Goal: Information Seeking & Learning: Learn about a topic

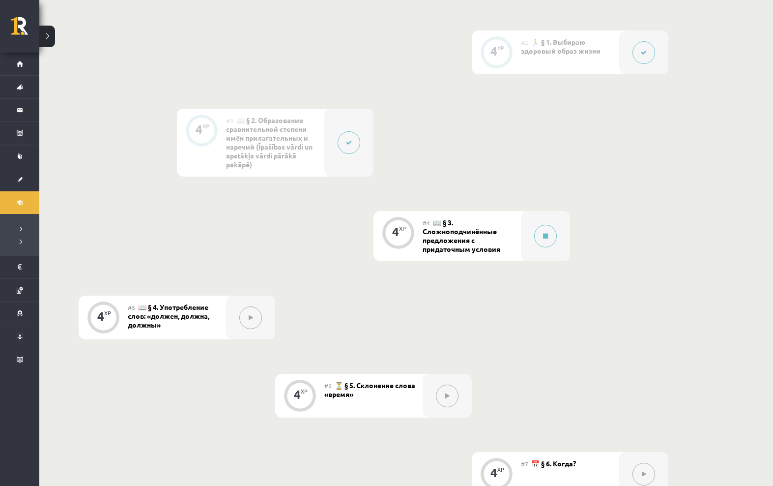
scroll to position [374, 0]
click at [555, 245] on button at bounding box center [545, 234] width 23 height 23
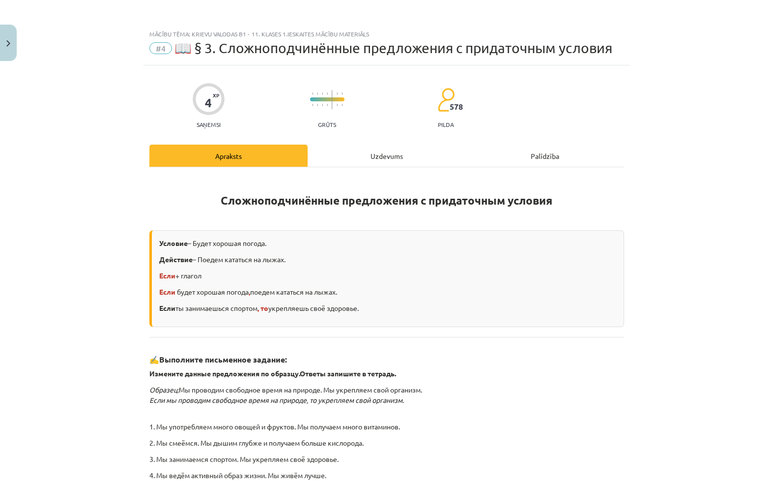
click at [378, 151] on div "Uzdevums" at bounding box center [387, 155] width 158 height 22
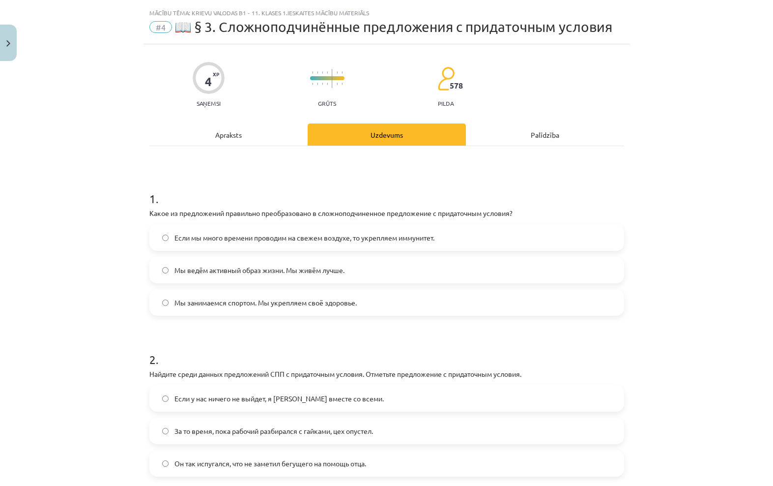
scroll to position [25, 0]
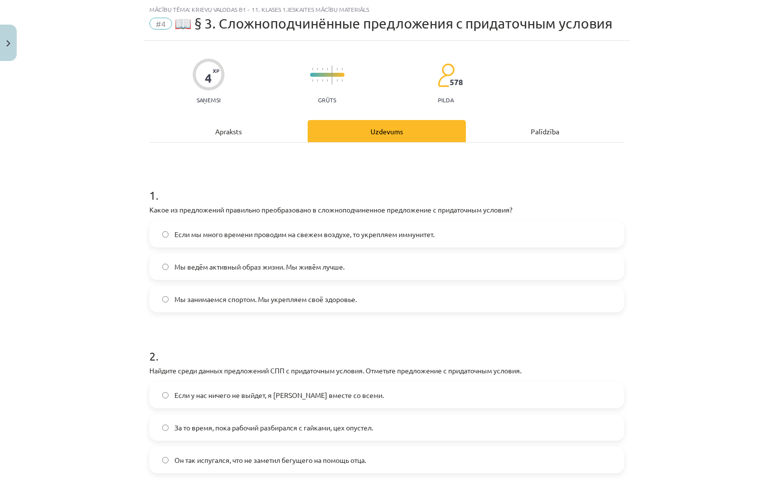
click at [491, 230] on label "Если мы много времени проводим на свежем воздухе, то укрепляем иммунитет." at bounding box center [386, 234] width 473 height 25
click at [390, 399] on label "Если у нас ничего не выйдет, я уеду вместе со всеми." at bounding box center [386, 394] width 473 height 25
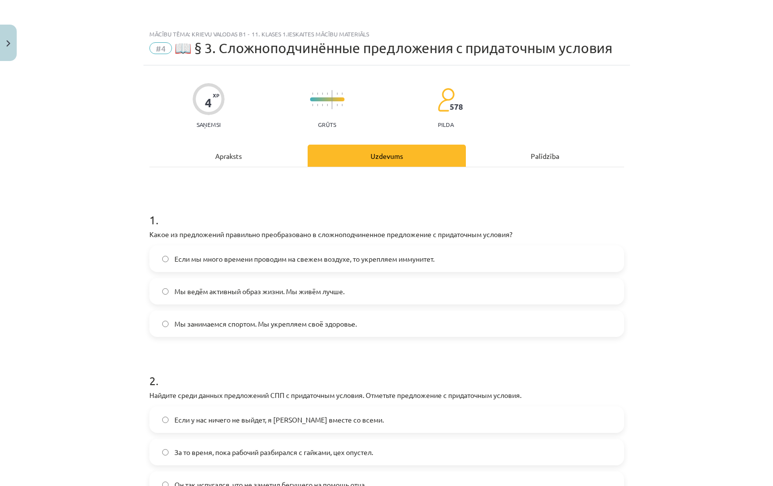
scroll to position [0, 0]
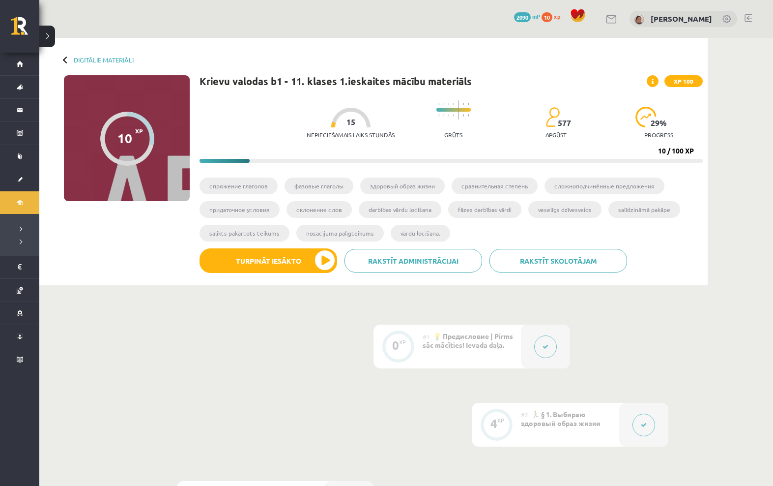
scroll to position [374, 0]
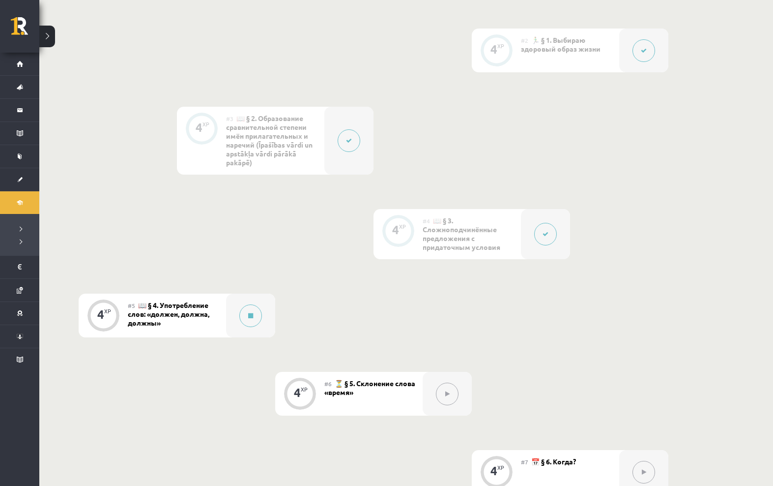
click at [248, 318] on icon at bounding box center [250, 316] width 5 height 6
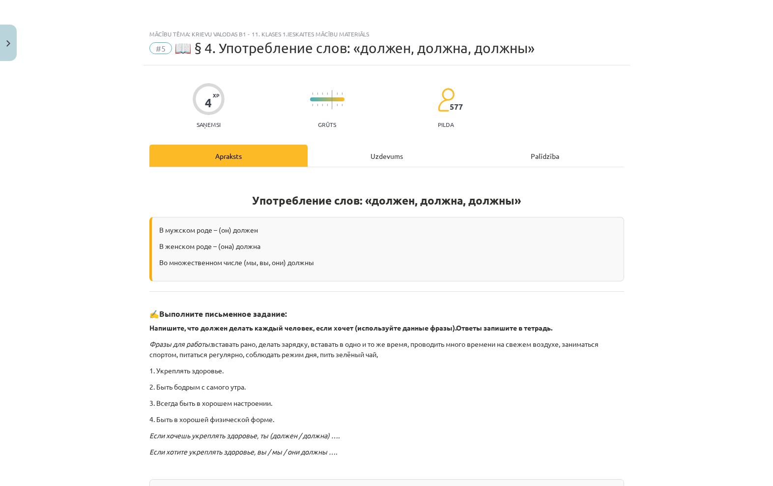
click at [396, 157] on div "Uzdevums" at bounding box center [387, 155] width 158 height 22
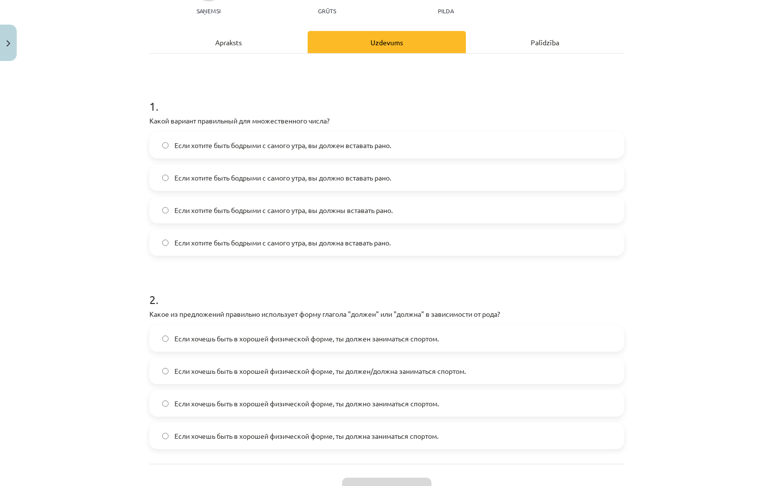
scroll to position [114, 0]
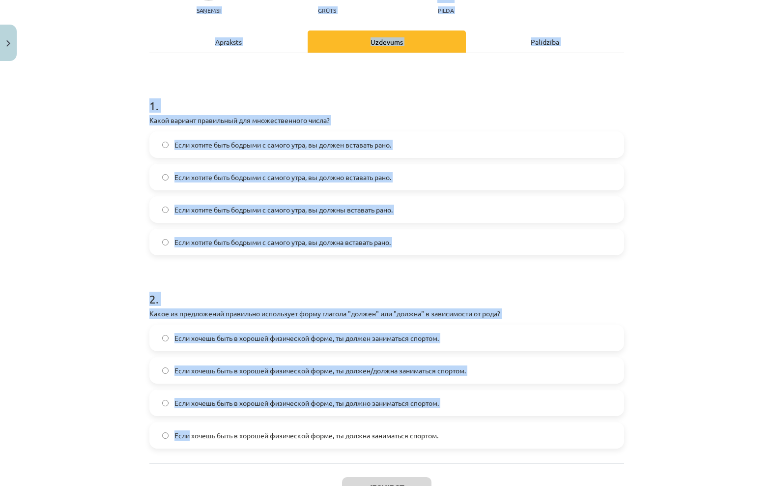
click at [664, 316] on div "Mācību tēma: Krievu valodas b1 - 11. klases 1.ieskaites mācību materiāls #5 📖 §…" at bounding box center [386, 243] width 773 height 486
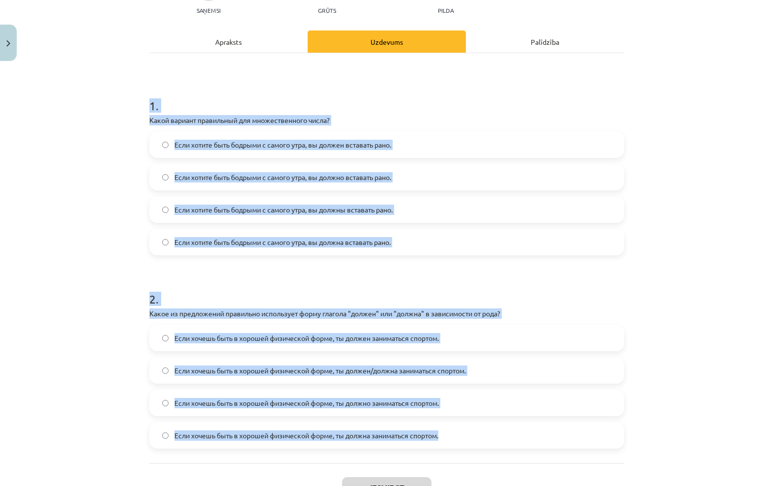
click at [683, 211] on div "Mācību tēma: Krievu valodas b1 - 11. klases 1.ieskaites mācību materiāls #5 📖 §…" at bounding box center [386, 243] width 773 height 486
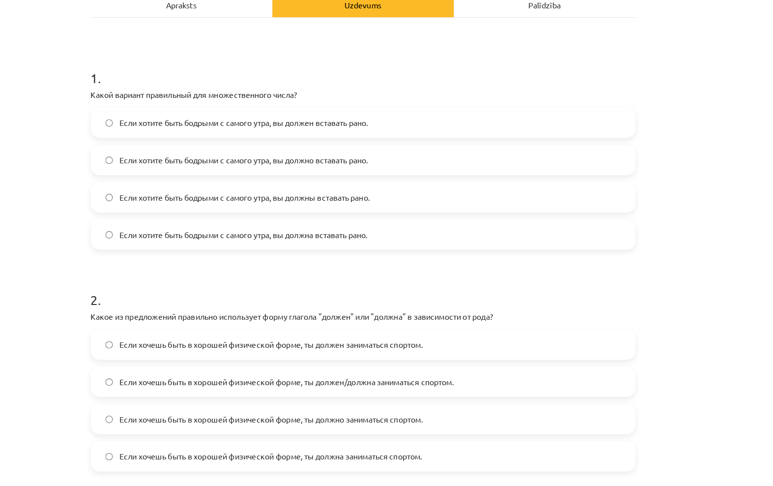
click at [372, 197] on label "Если хотите быть бодрыми с самого утра, вы должны вставать рано." at bounding box center [386, 209] width 473 height 25
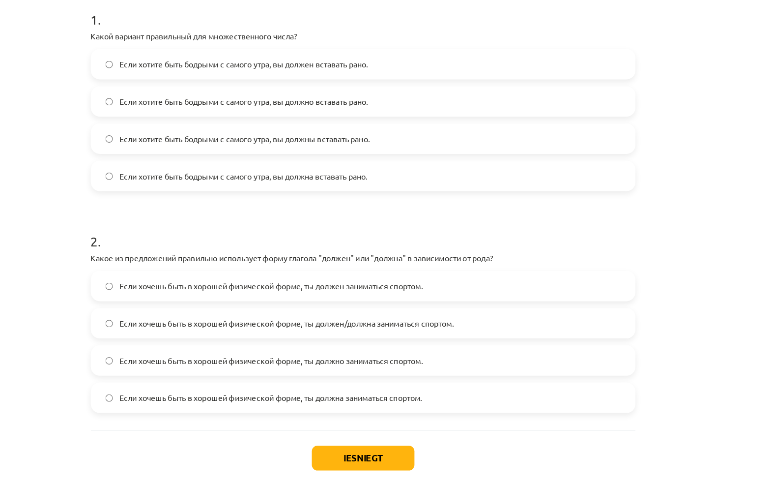
scroll to position [165, 0]
click at [363, 347] on span "Если хочешь быть в хорошей физической форме, ты должно заниматься спортом." at bounding box center [306, 352] width 264 height 10
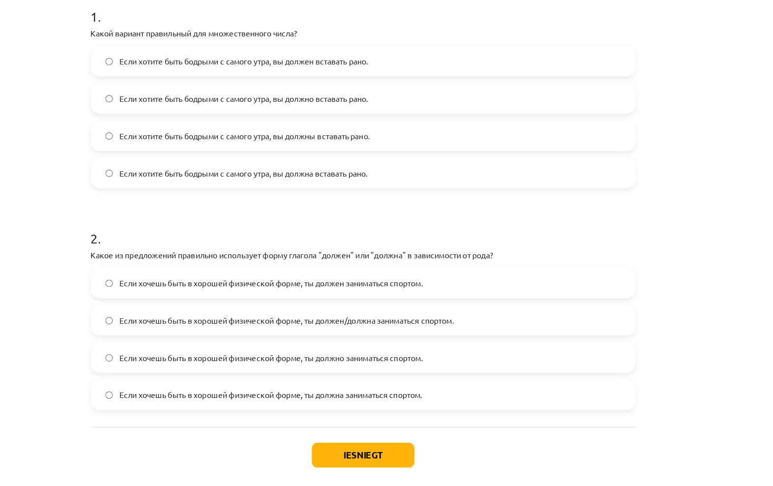
click at [342, 426] on button "Iesniegt" at bounding box center [386, 437] width 89 height 22
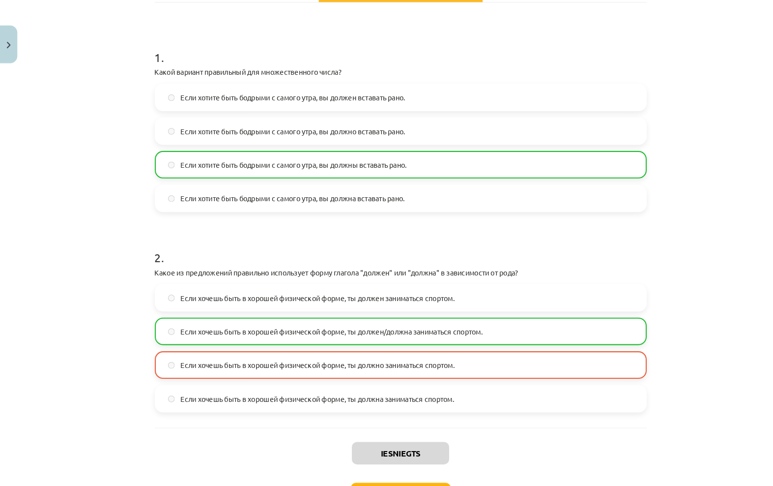
click at [29, 127] on div "Mācību tēma: Krievu valodas b1 - 11. klases 1.ieskaites mācību materiāls #5 📖 §…" at bounding box center [386, 243] width 773 height 486
click at [4, 45] on button "Close" at bounding box center [8, 43] width 17 height 36
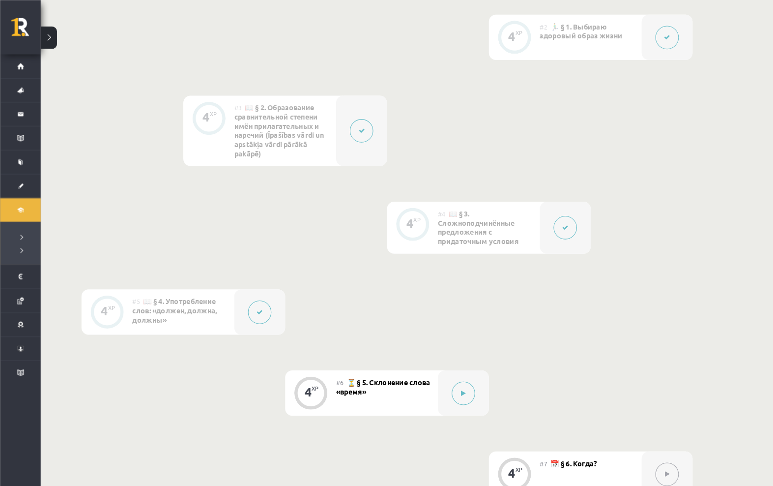
click at [19, 153] on link "Mācību materiāli" at bounding box center [19, 156] width 39 height 23
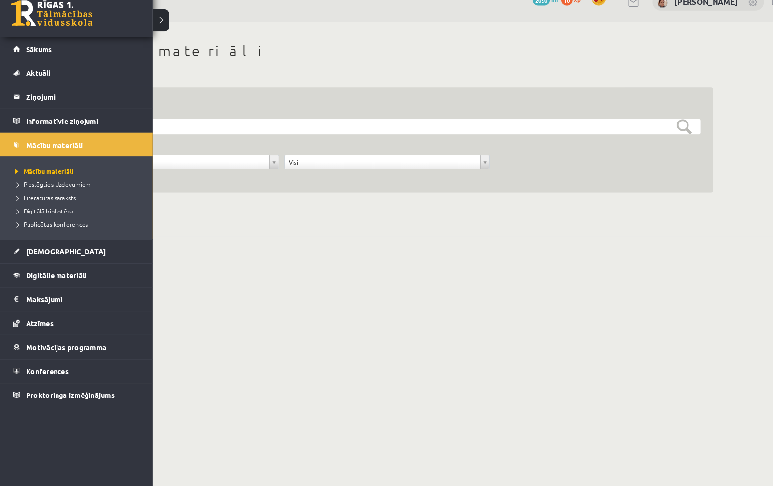
click at [64, 278] on span "Digitālie materiāli" at bounding box center [54, 282] width 58 height 9
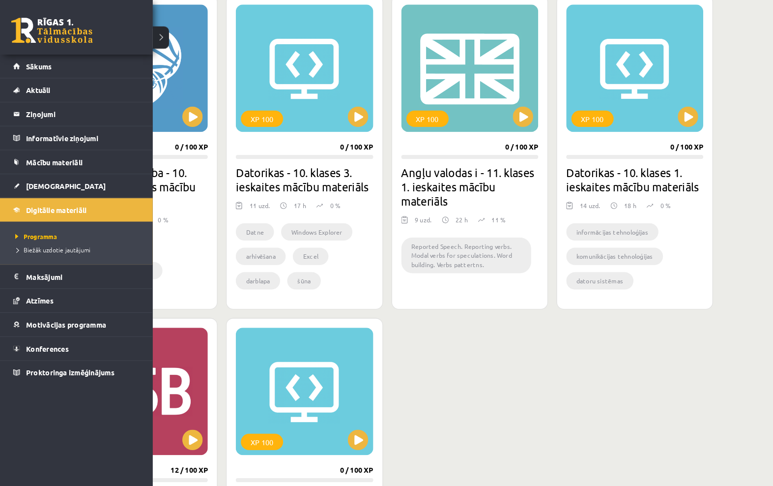
scroll to position [597, 0]
click at [518, 110] on div "XP 100" at bounding box center [453, 65] width 132 height 123
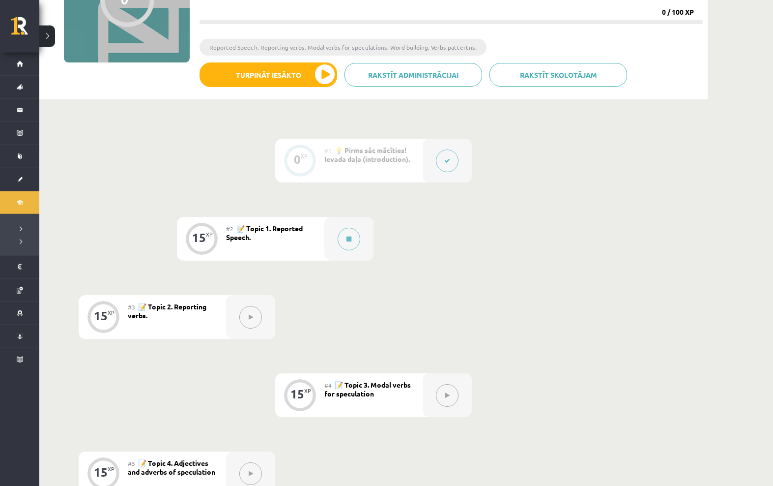
scroll to position [140, 0]
click at [338, 239] on button at bounding box center [349, 238] width 23 height 23
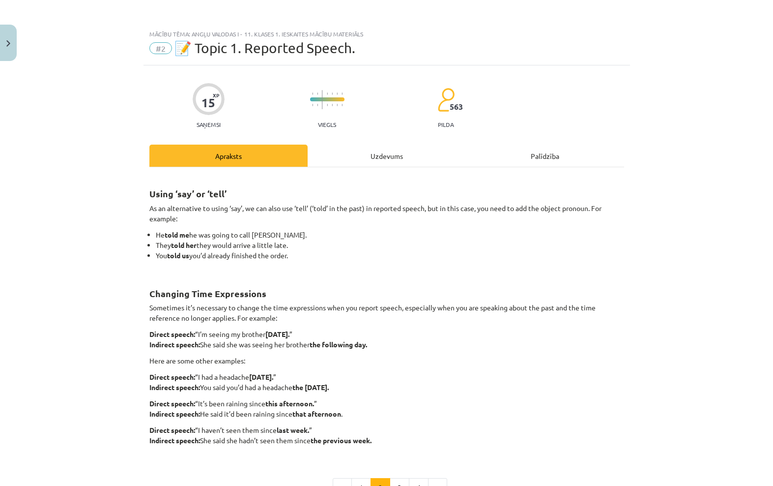
click at [399, 484] on button "3" at bounding box center [400, 488] width 20 height 20
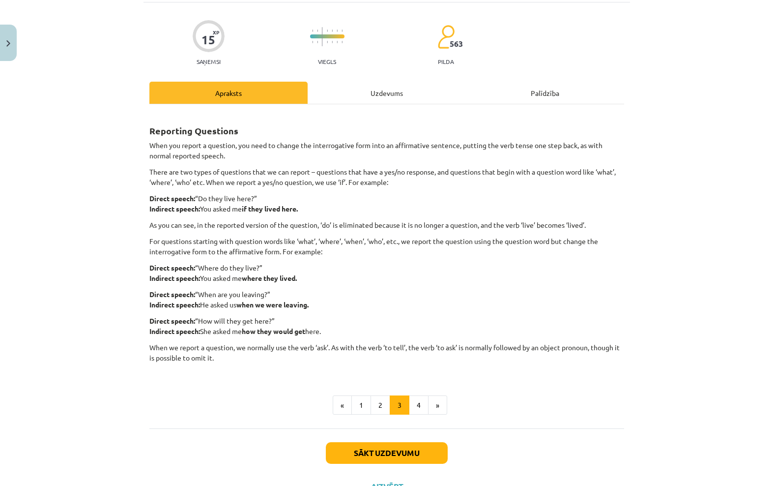
scroll to position [98, 0]
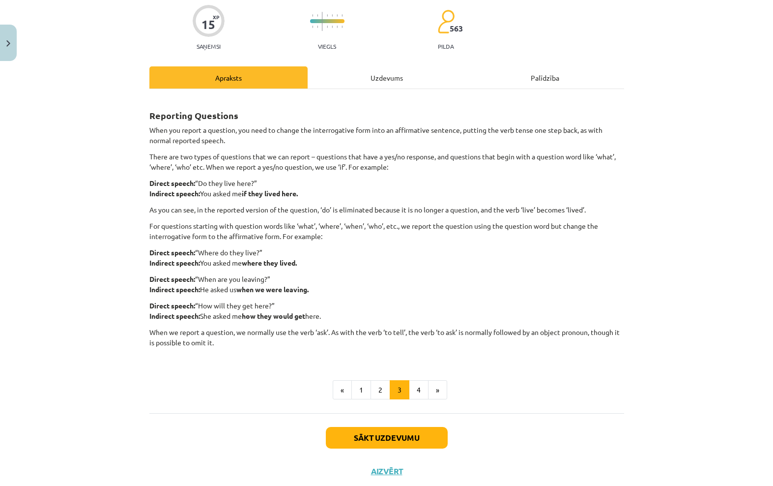
click at [419, 374] on div "Reporting Questions When you report a question, you need to change the interrog…" at bounding box center [386, 248] width 475 height 301
click at [417, 387] on button "4" at bounding box center [419, 390] width 20 height 20
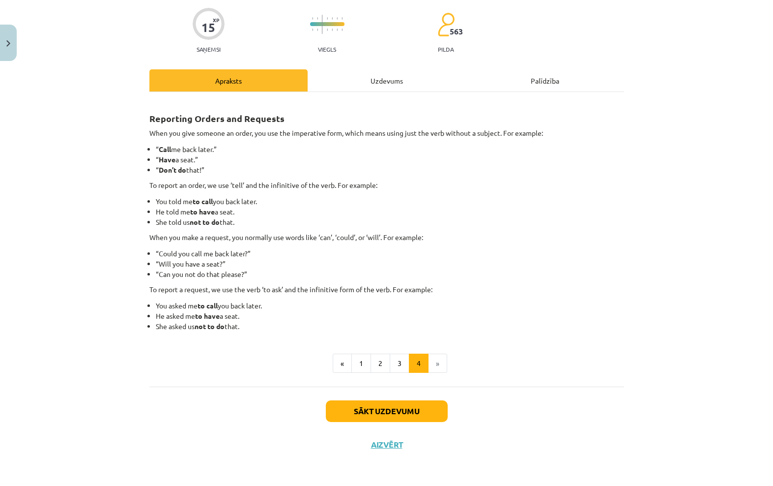
scroll to position [49, 0]
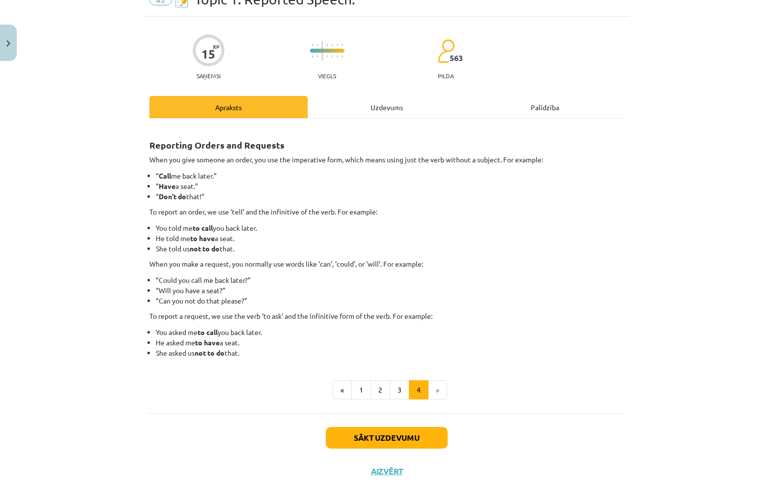
click at [410, 107] on div "Uzdevums" at bounding box center [387, 107] width 158 height 22
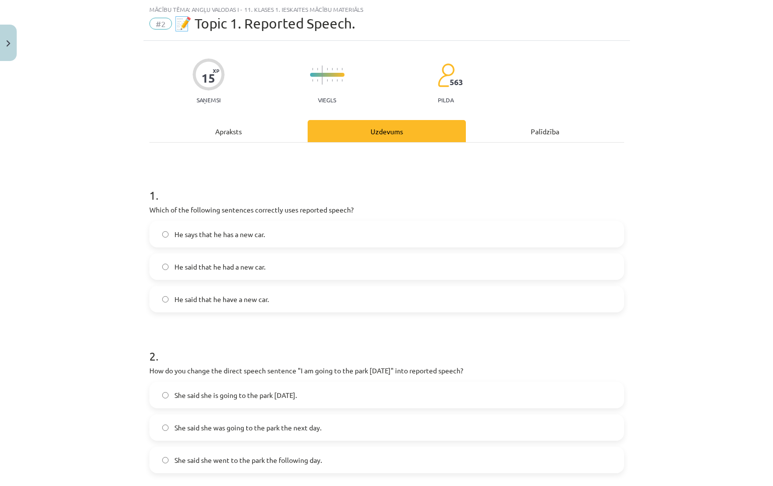
scroll to position [152, 0]
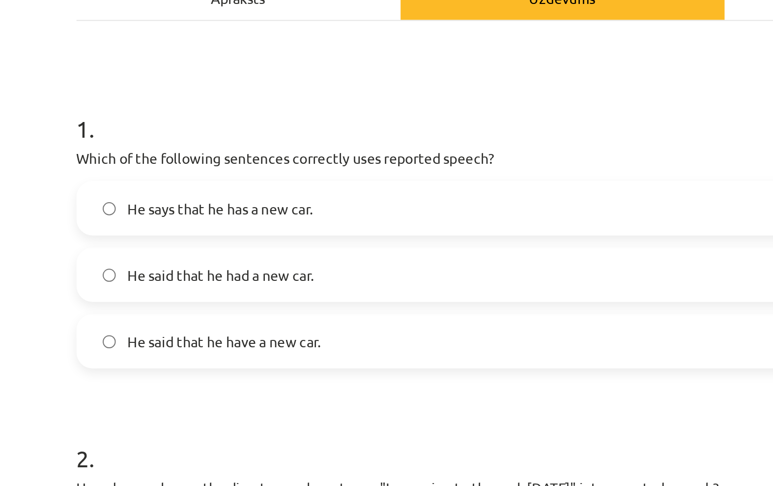
click at [370, 332] on h1 "2 ." at bounding box center [386, 347] width 475 height 30
click at [376, 332] on h1 "2 ." at bounding box center [386, 347] width 475 height 30
click at [177, 254] on label "He said that he had a new car." at bounding box center [386, 266] width 473 height 25
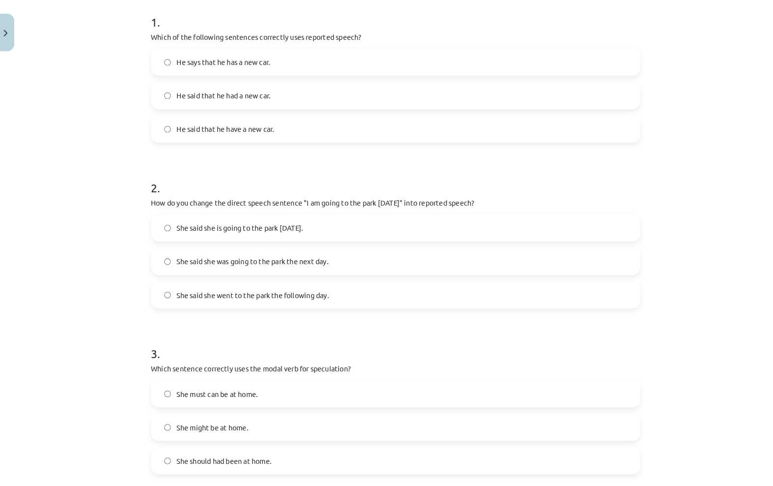
scroll to position [187, 0]
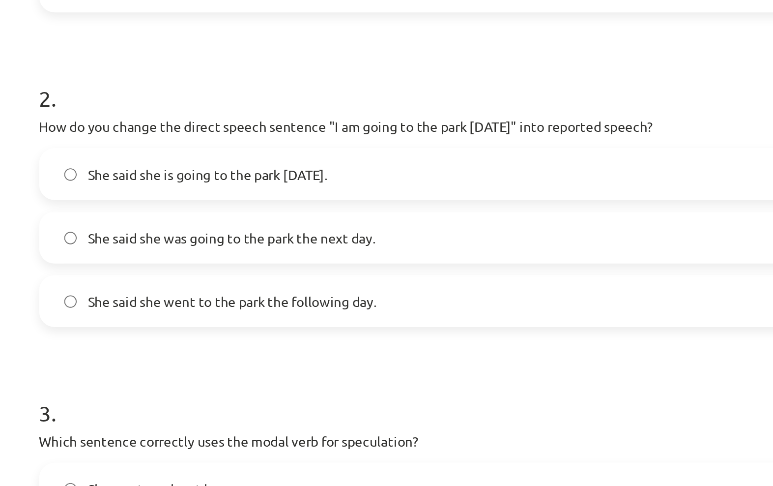
click at [314, 380] on label "She must can be at home." at bounding box center [386, 392] width 473 height 25
click at [352, 380] on label "She must can be at home." at bounding box center [386, 392] width 473 height 25
click at [222, 252] on label "She said she was going to the park the next day." at bounding box center [386, 264] width 473 height 25
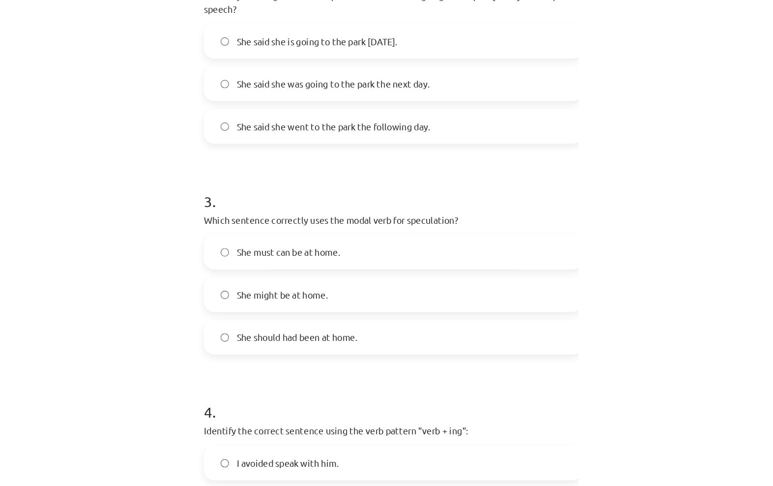
scroll to position [0, 0]
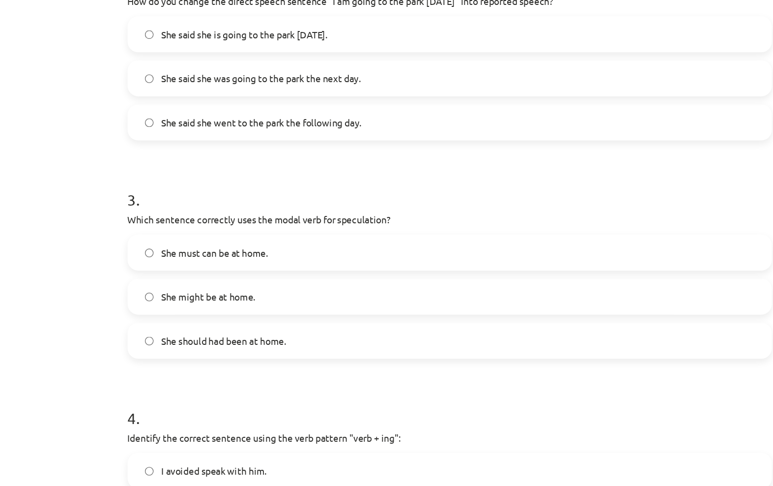
click at [438, 284] on label "She might be at home." at bounding box center [386, 296] width 473 height 25
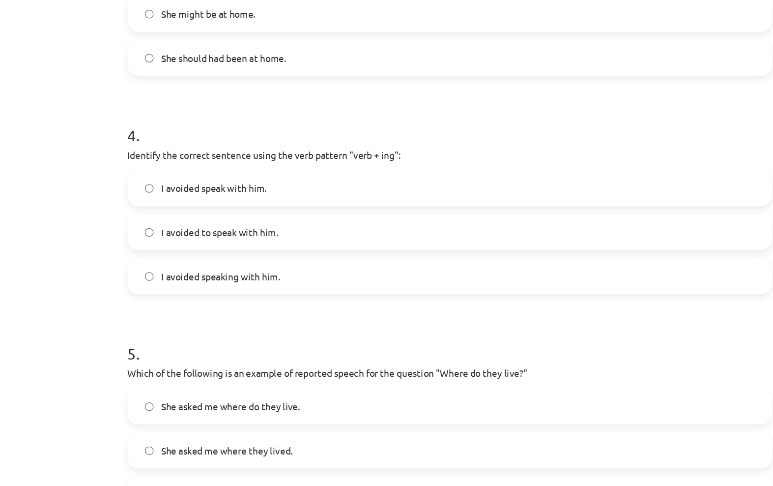
scroll to position [524, 0]
click at [310, 269] on label "I avoided speaking with him." at bounding box center [386, 281] width 473 height 25
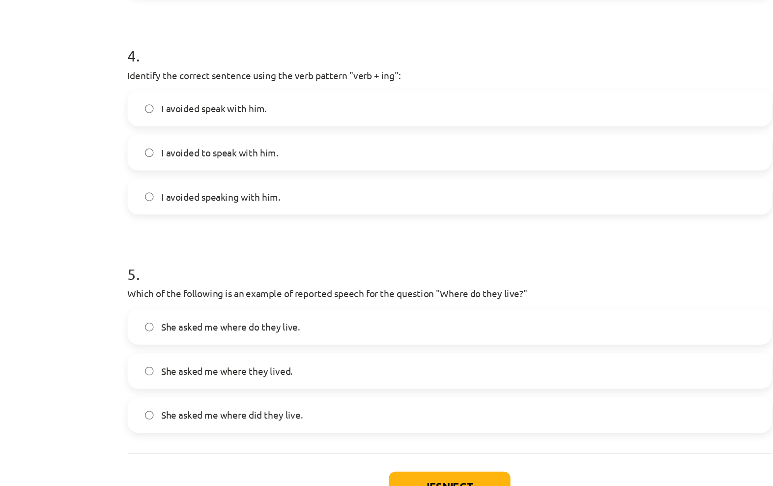
scroll to position [582, 0]
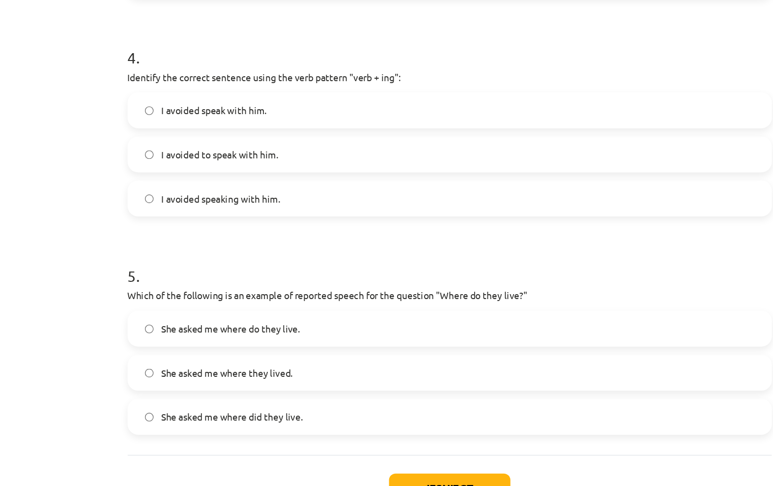
click at [269, 372] on label "She asked me where did they live." at bounding box center [386, 384] width 473 height 25
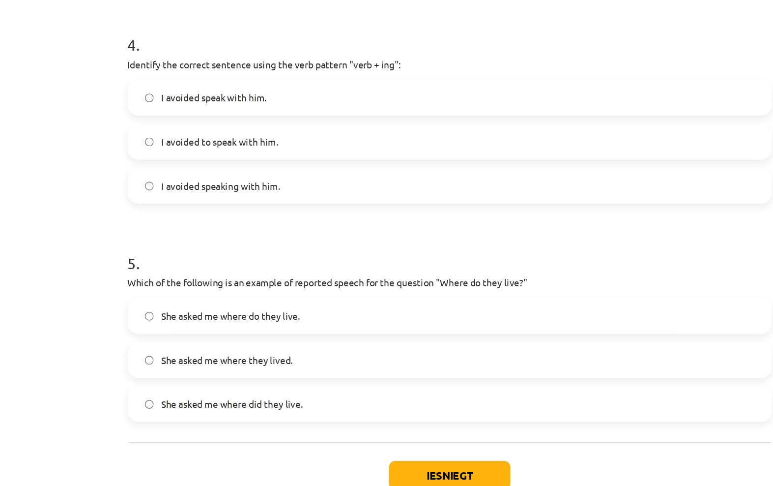
click at [342, 426] on button "Iesniegt" at bounding box center [386, 437] width 89 height 22
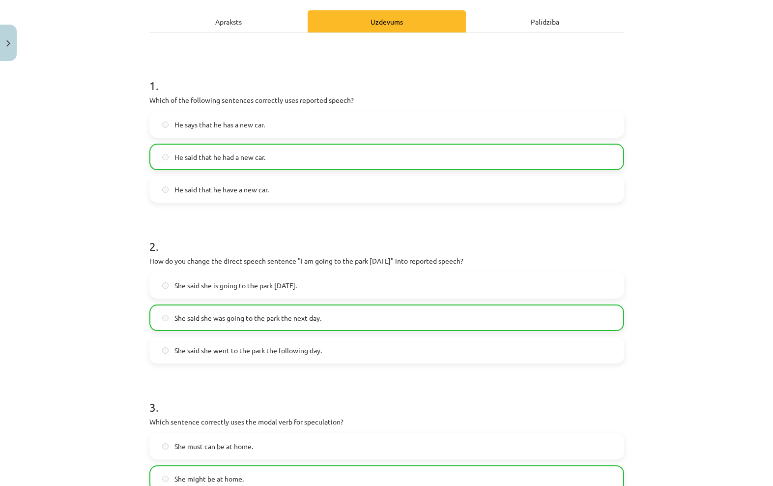
scroll to position [134, 0]
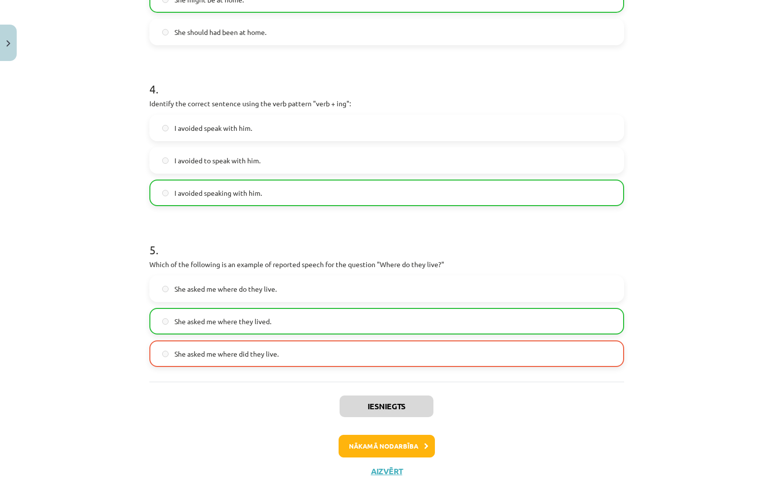
click at [408, 441] on button "Nākamā nodarbība" at bounding box center [387, 445] width 96 height 23
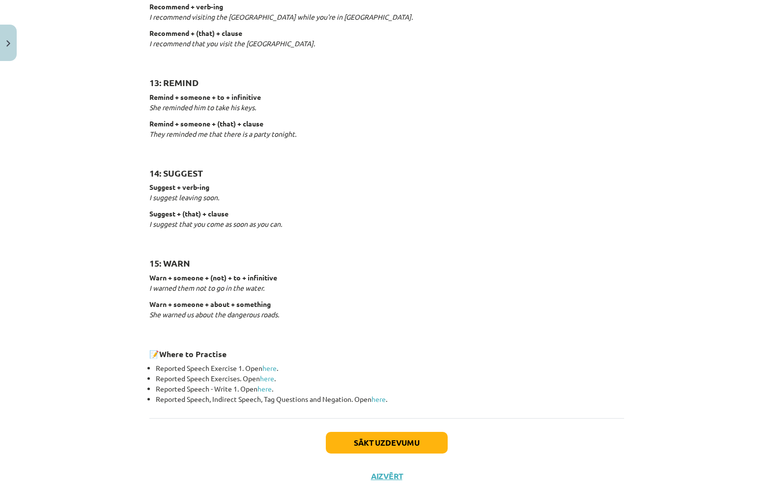
scroll to position [1380, 0]
click at [275, 364] on link "here" at bounding box center [269, 368] width 14 height 9
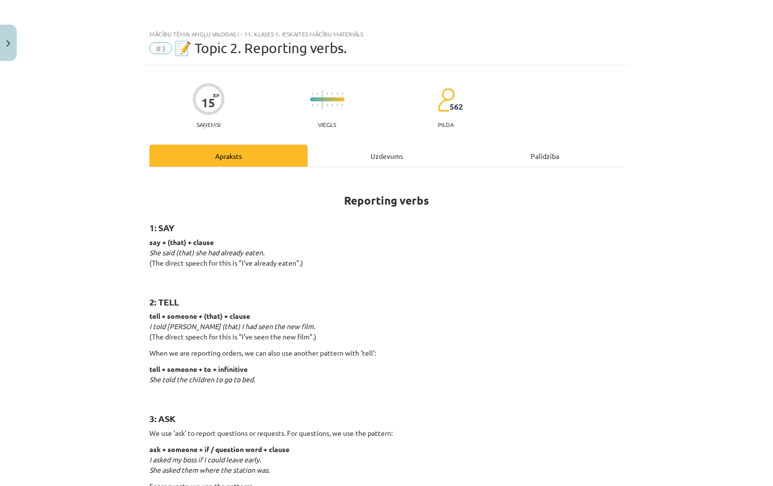
scroll to position [0, 0]
click at [394, 148] on div "Uzdevums" at bounding box center [387, 155] width 158 height 22
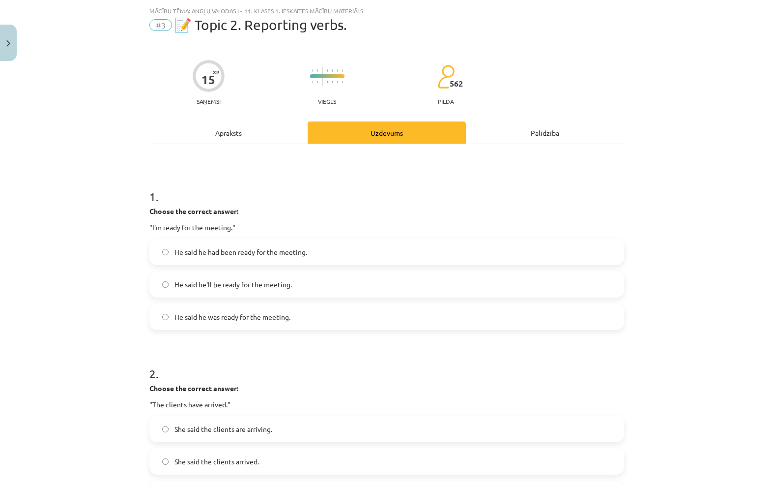
scroll to position [25, 0]
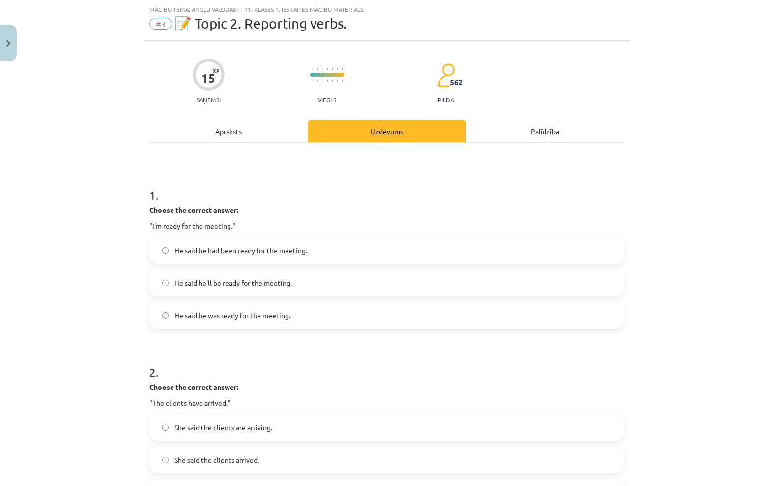
click at [240, 136] on div "Apraksts" at bounding box center [228, 131] width 158 height 22
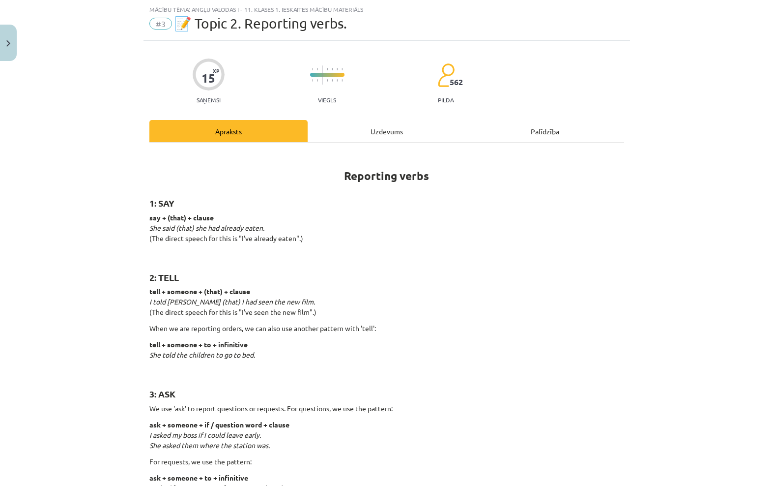
click at [395, 130] on div "Uzdevums" at bounding box center [387, 131] width 158 height 22
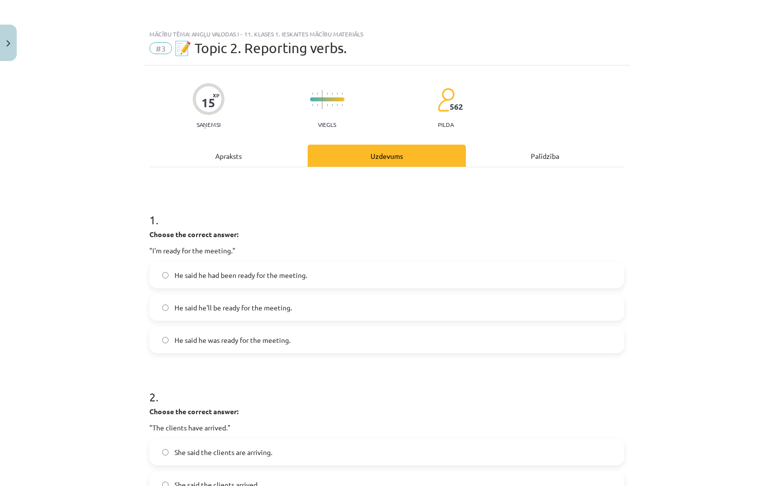
scroll to position [0, 0]
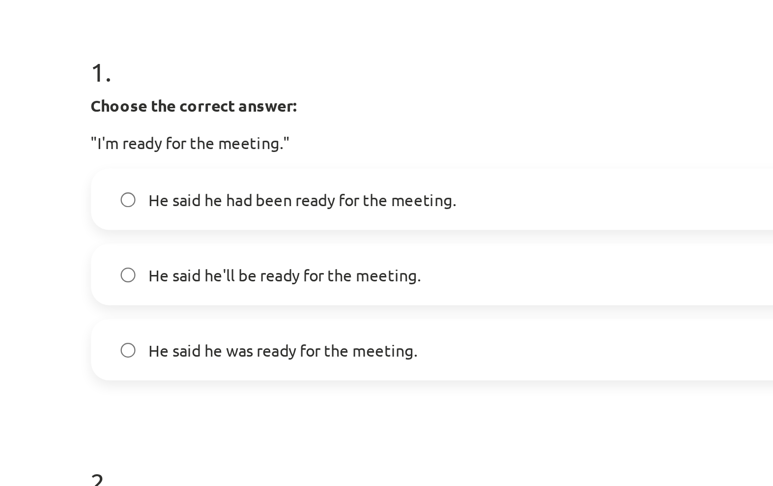
click at [215, 373] on h1 "2 ." at bounding box center [386, 388] width 475 height 30
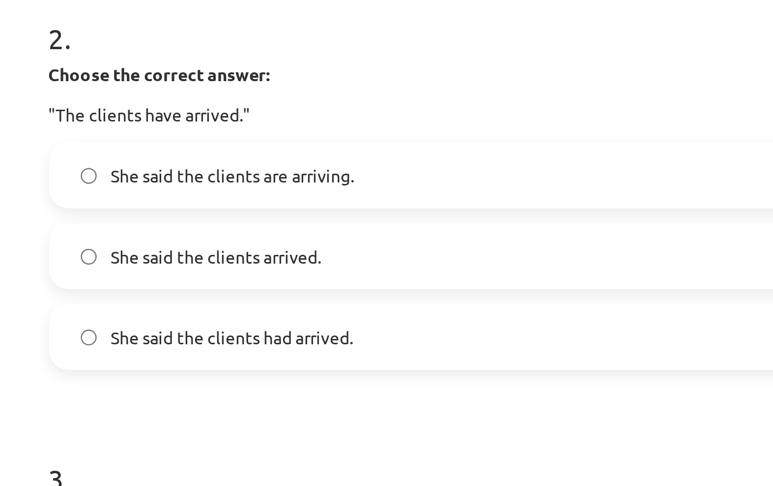
scroll to position [219, 0]
click at [189, 285] on label "She said the clients had arrived." at bounding box center [386, 297] width 473 height 25
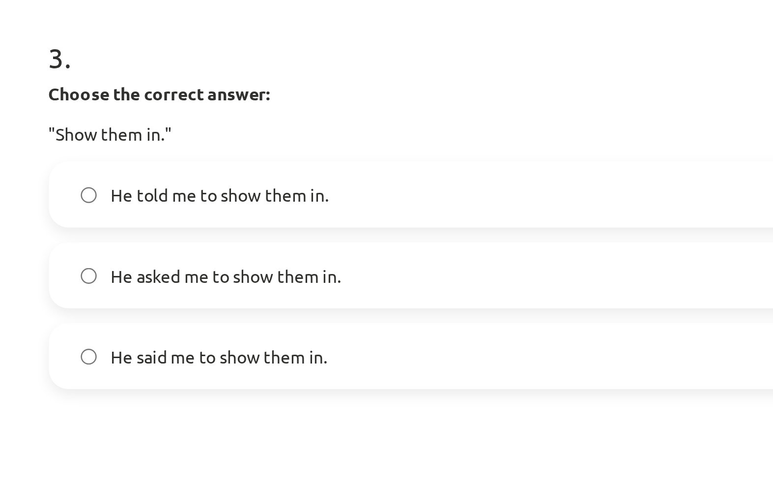
scroll to position [388, 0]
click at [233, 293] on label "He said me to show them in." at bounding box center [386, 305] width 473 height 25
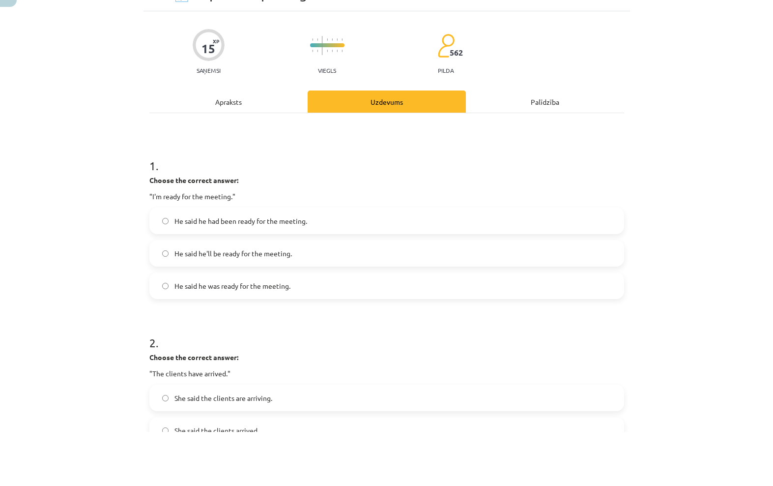
scroll to position [0, 0]
click at [120, 281] on div "Mācību tēma: Angļu valodas i - 11. klases 1. ieskaites mācību materiāls #3 📝 To…" at bounding box center [386, 243] width 773 height 486
click at [154, 262] on label "He said he had been ready for the meeting." at bounding box center [386, 274] width 473 height 25
click at [379, 262] on label "He said he had been ready for the meeting." at bounding box center [386, 274] width 473 height 25
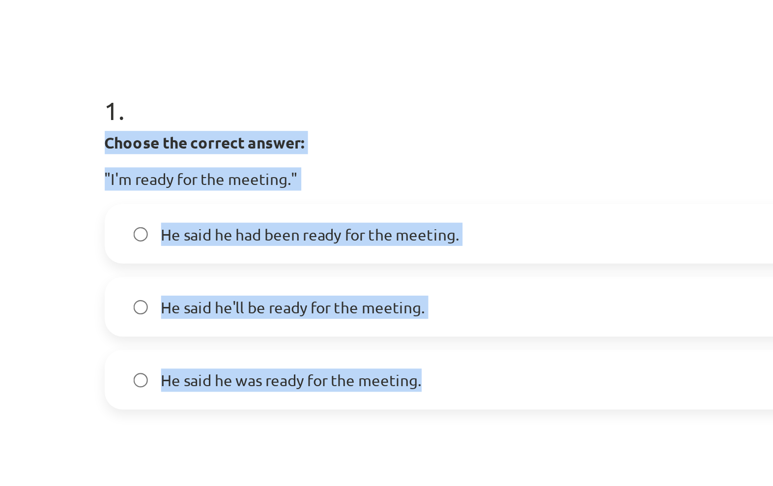
click at [216, 327] on label "He said he was ready for the meeting." at bounding box center [386, 339] width 473 height 25
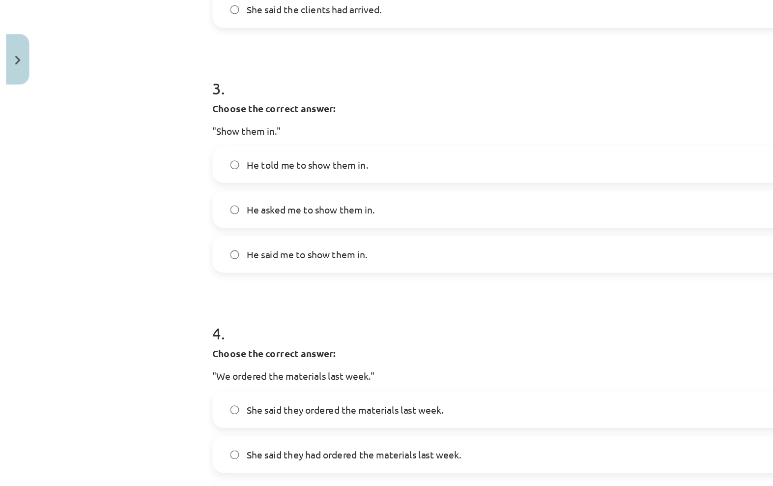
scroll to position [0, 0]
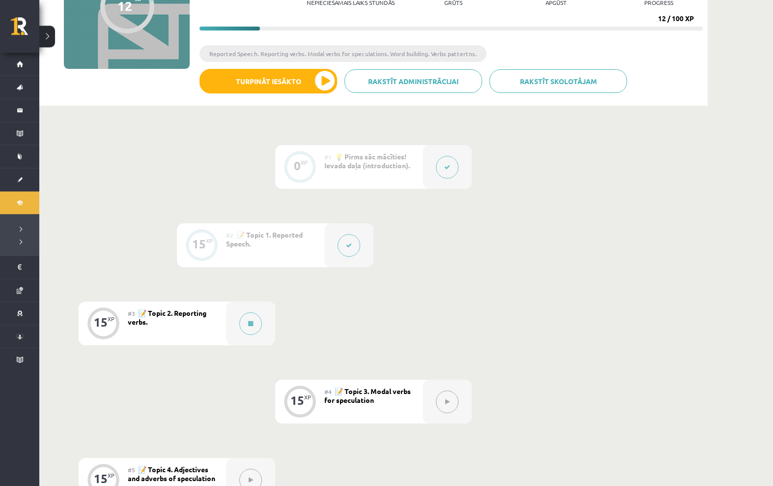
click at [256, 317] on button at bounding box center [250, 323] width 23 height 23
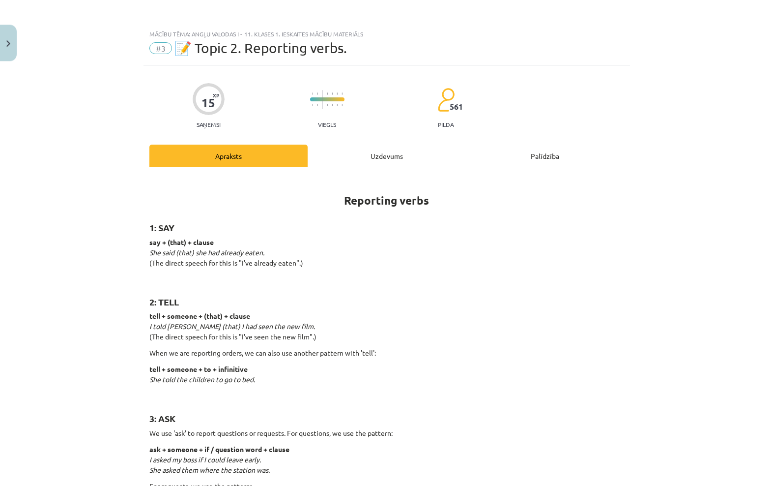
scroll to position [132, 0]
click at [385, 157] on div "Uzdevums" at bounding box center [387, 155] width 158 height 22
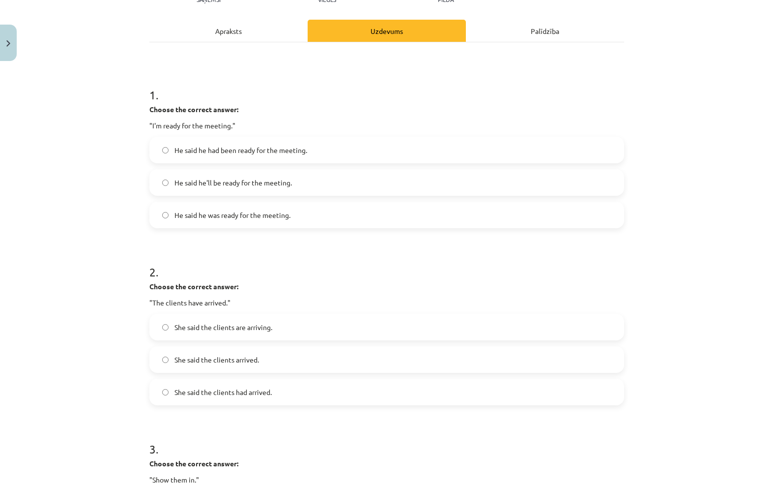
click at [348, 215] on label "He said he was ready for the meeting." at bounding box center [386, 214] width 473 height 25
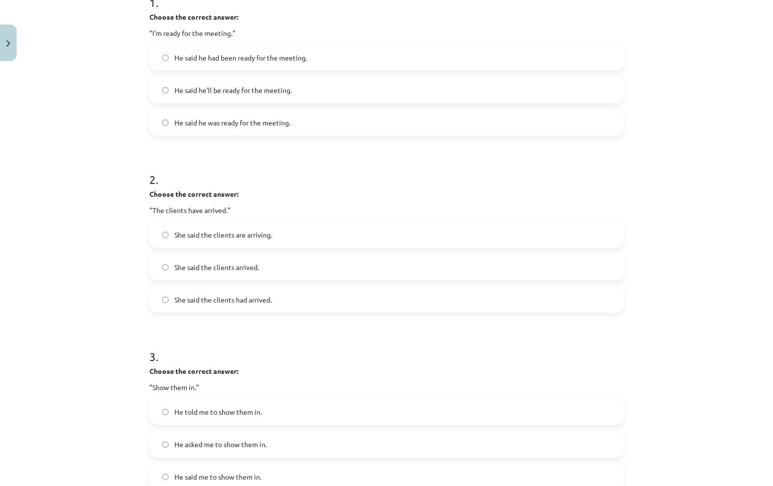
click at [313, 301] on label "She said the clients had arrived." at bounding box center [386, 299] width 473 height 25
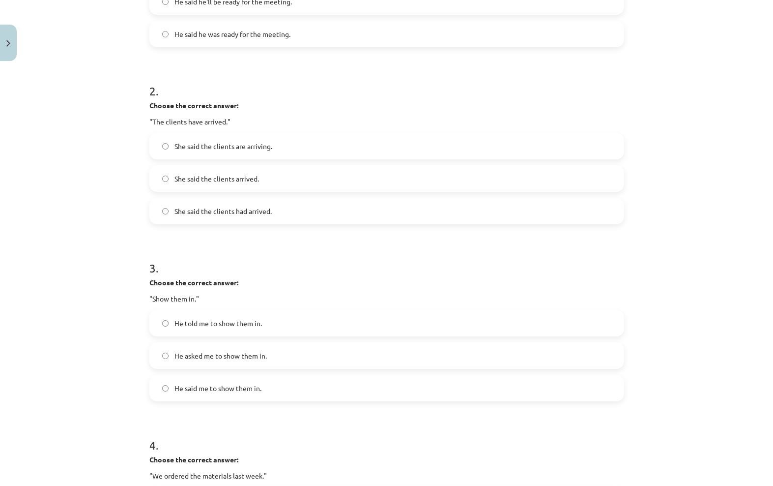
click at [290, 396] on label "He said me to show them in." at bounding box center [386, 387] width 473 height 25
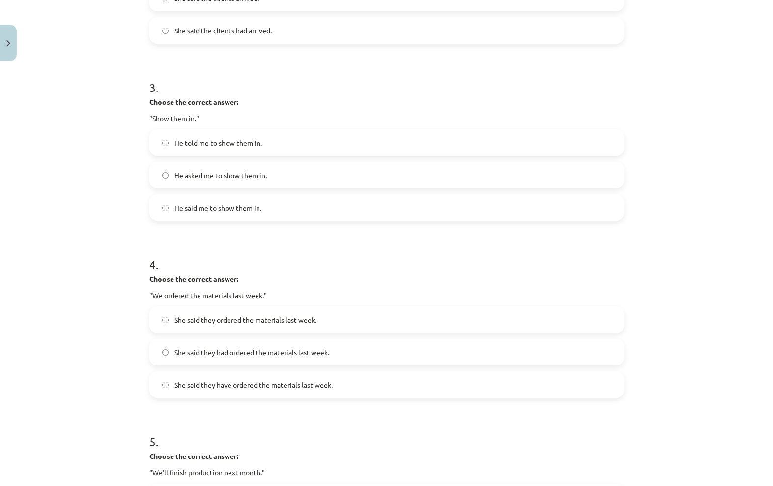
scroll to position [486, 0]
click at [171, 101] on strong "Choose the correct answer:" at bounding box center [193, 102] width 89 height 9
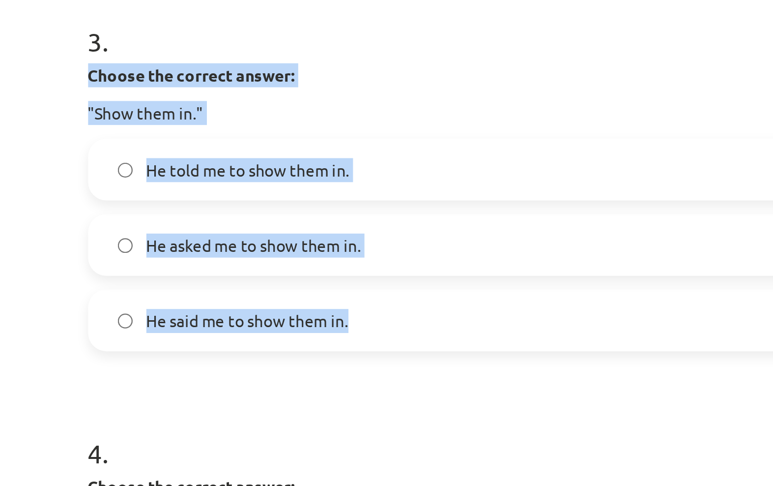
copy div "Choose the correct answer: "Show them in." He told me to show them in. He asked…"
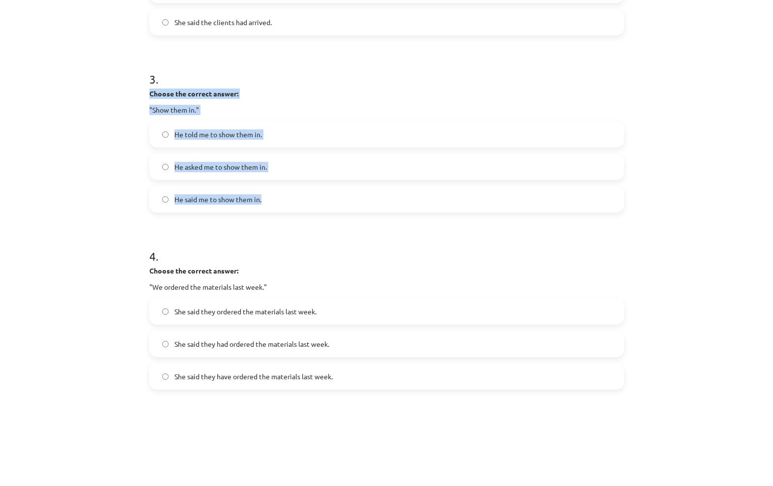
scroll to position [415, 0]
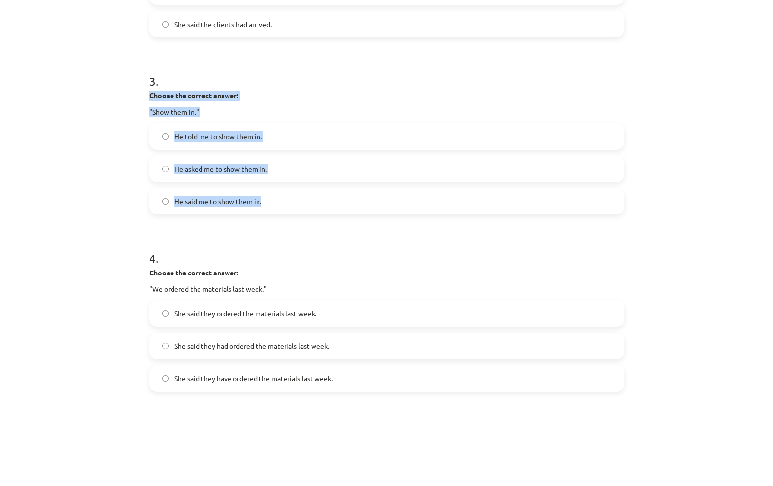
click at [328, 266] on label "He said me to show them in." at bounding box center [386, 278] width 473 height 25
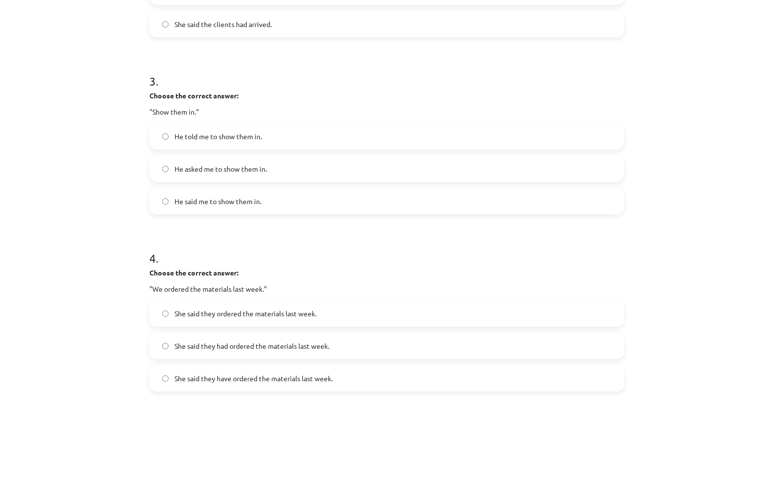
click at [292, 266] on label "He said me to show them in." at bounding box center [386, 278] width 473 height 25
click at [165, 266] on label "He said me to show them in." at bounding box center [386, 278] width 473 height 25
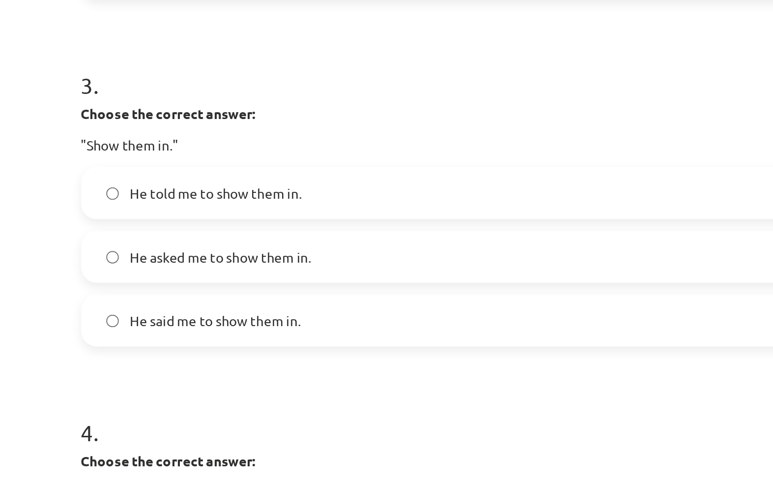
click at [174, 209] on span "He told me to show them in." at bounding box center [217, 214] width 87 height 10
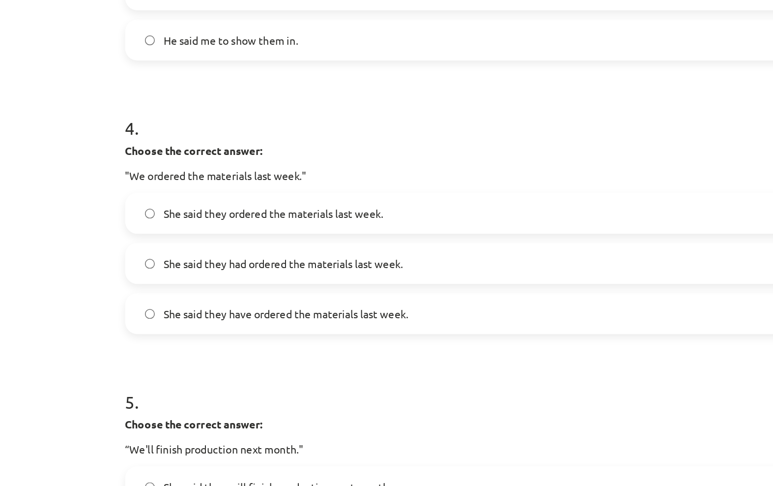
scroll to position [575, 0]
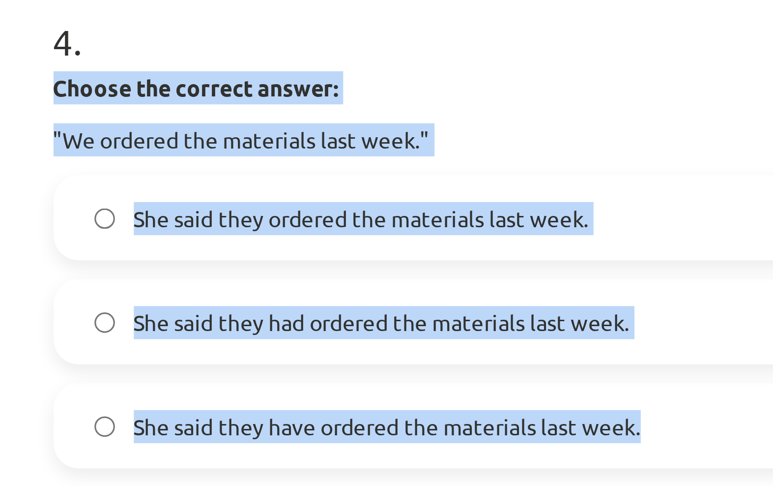
copy div "Choose the correct answer: "We ordered the materials last week." She said they …"
click at [149, 151] on h1 "4 ." at bounding box center [386, 166] width 475 height 30
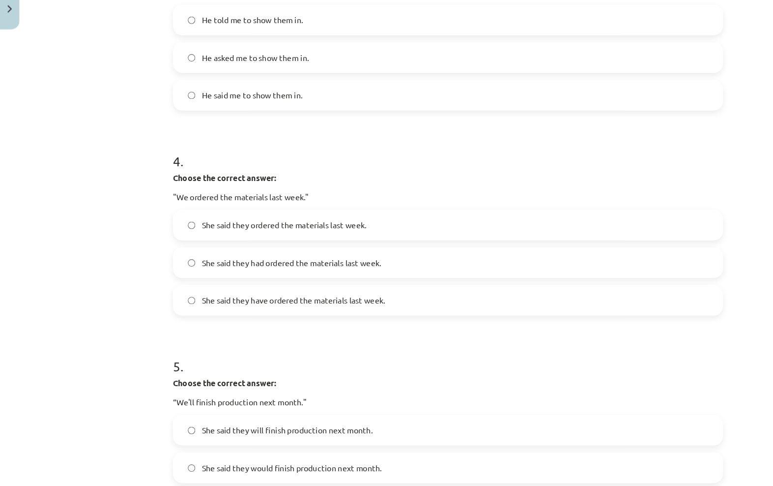
click at [276, 258] on span "She said they had ordered the materials last week." at bounding box center [251, 263] width 155 height 10
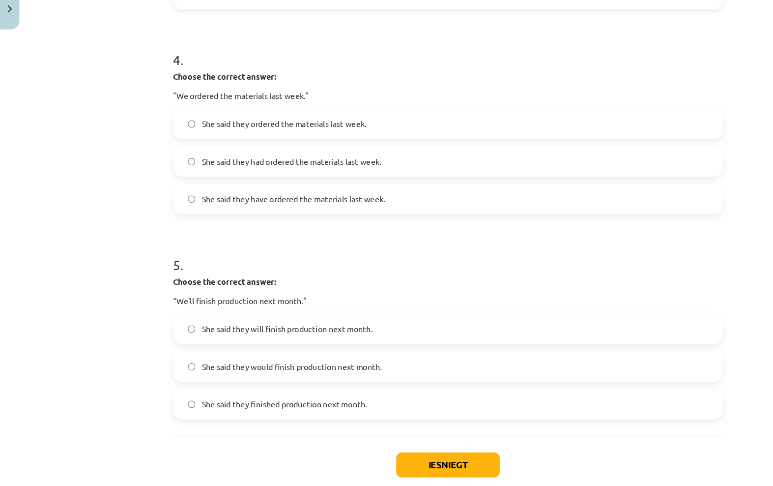
scroll to position [663, 0]
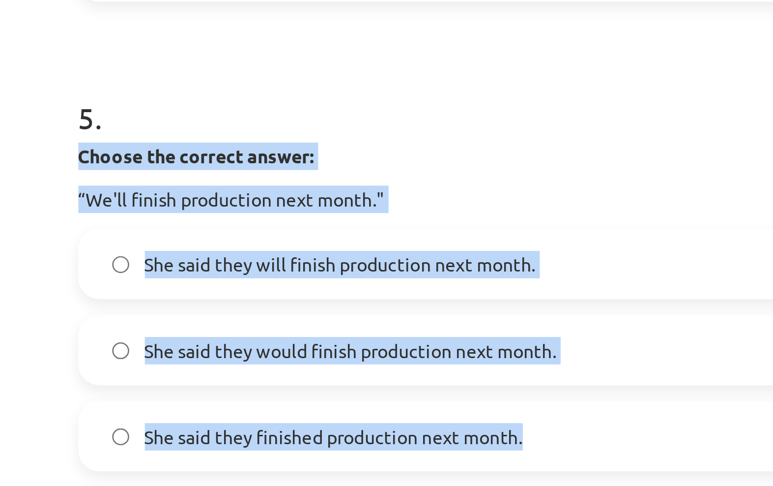
copy div "Choose the correct answer: “We'll finish production next month." She said they …"
click at [149, 240] on h1 "5 ." at bounding box center [386, 255] width 475 height 30
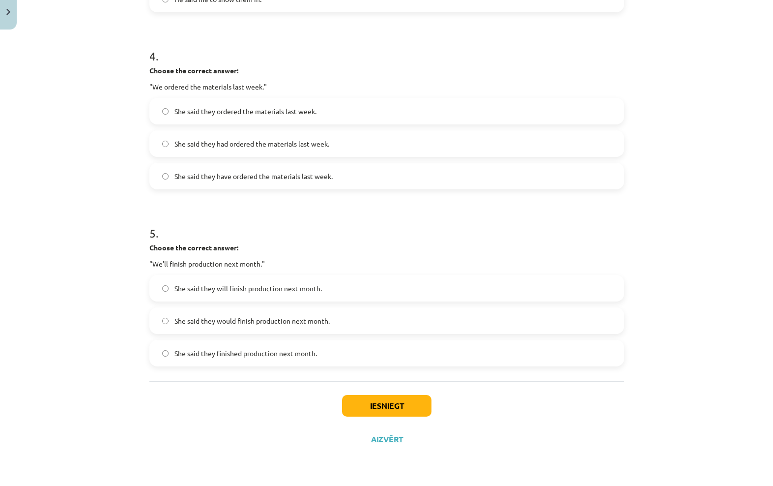
scroll to position [140, 0]
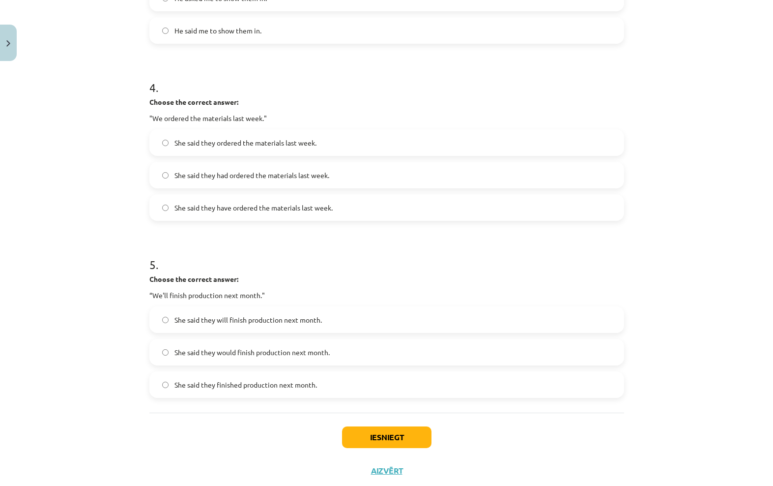
click at [274, 360] on label "She said they would finish production next month." at bounding box center [386, 352] width 473 height 25
click at [361, 444] on button "Iesniegt" at bounding box center [386, 437] width 89 height 22
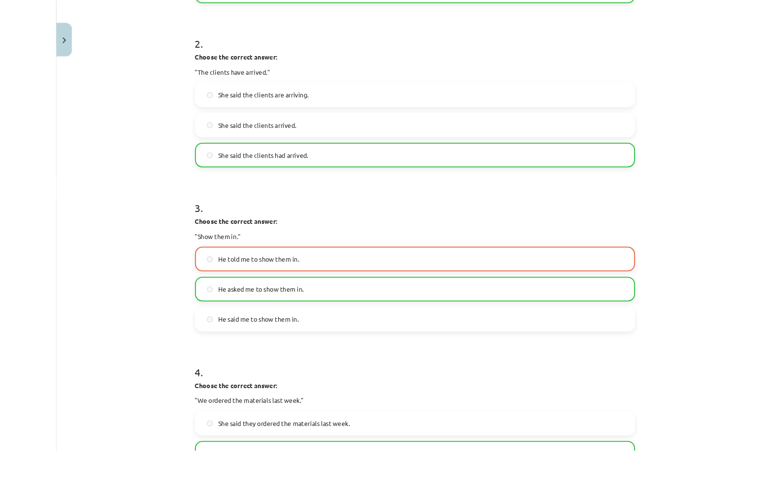
scroll to position [122, 0]
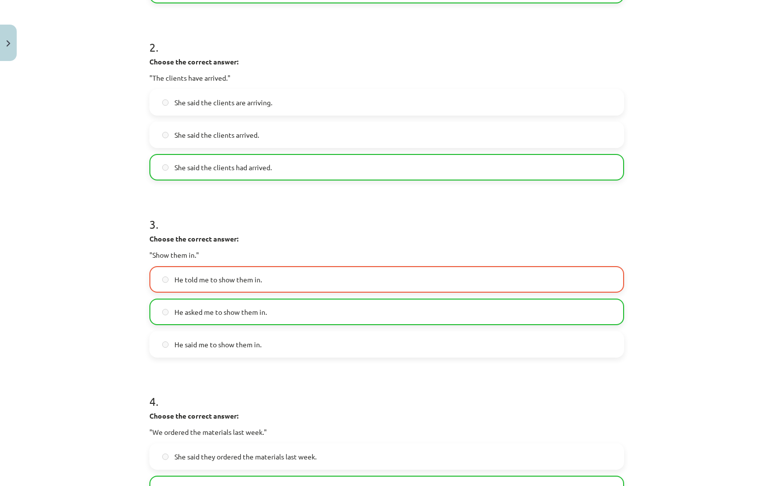
click at [15, 36] on button "Close" at bounding box center [8, 43] width 17 height 36
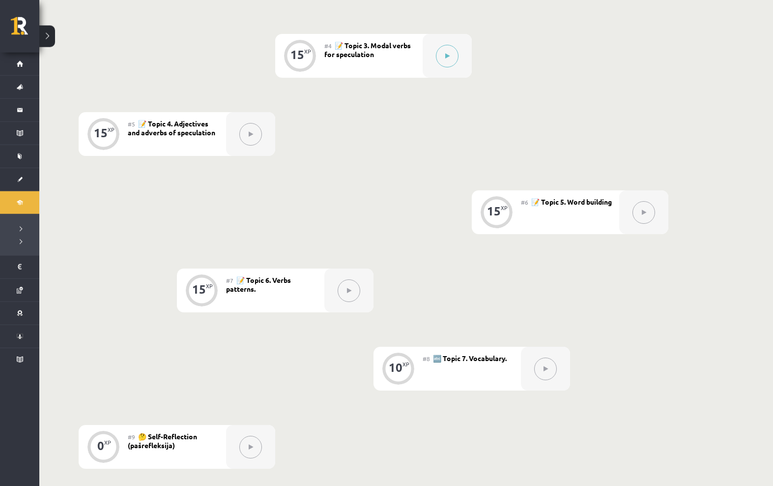
scroll to position [479, 0]
click at [453, 59] on button at bounding box center [447, 55] width 23 height 23
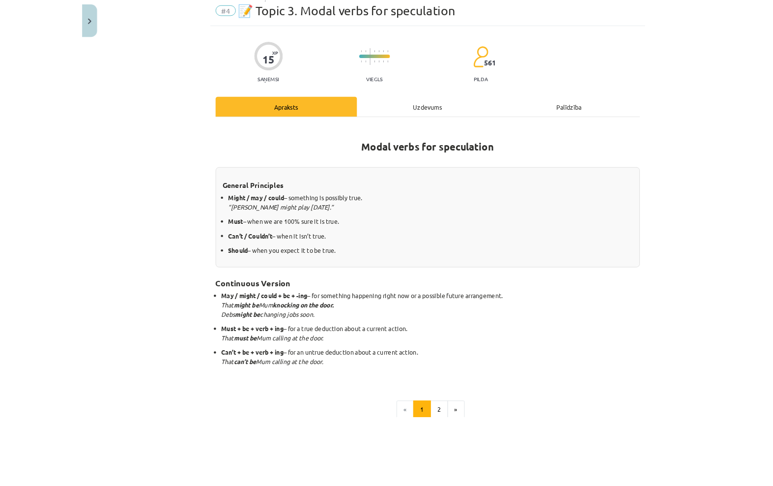
scroll to position [560, 0]
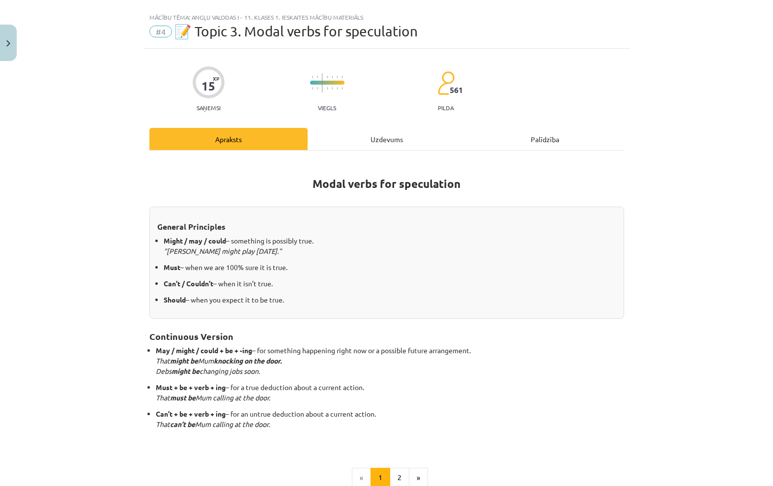
click at [401, 138] on div "Uzdevums" at bounding box center [387, 139] width 158 height 22
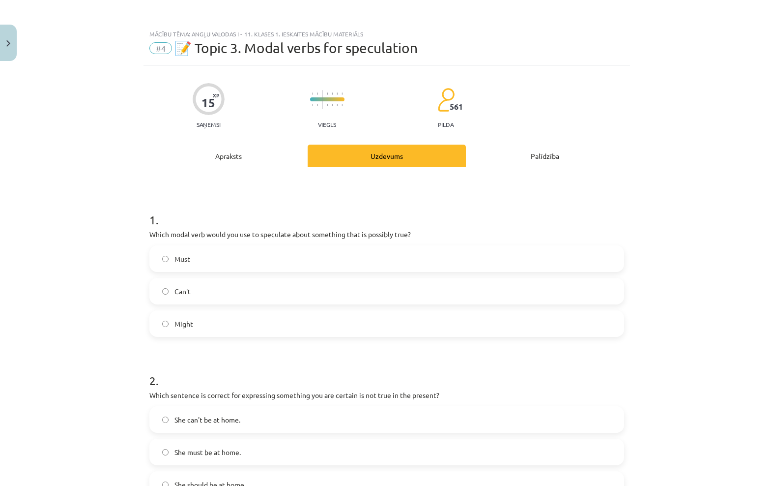
scroll to position [0, 0]
click at [232, 150] on div "Apraksts" at bounding box center [228, 155] width 158 height 22
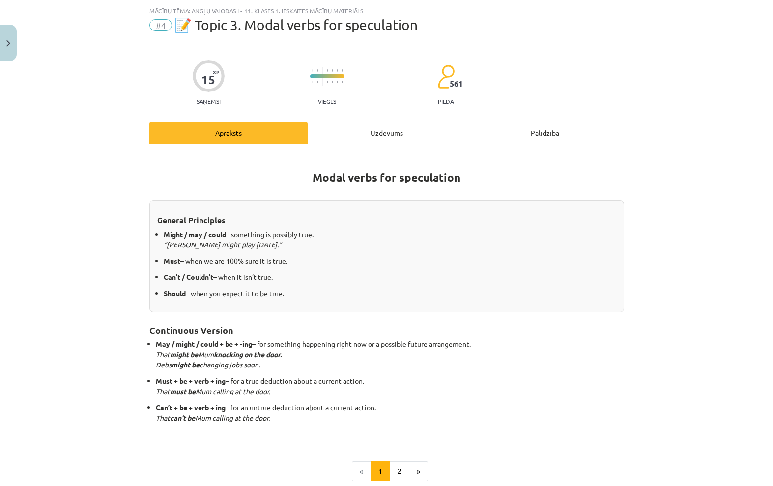
scroll to position [25, 0]
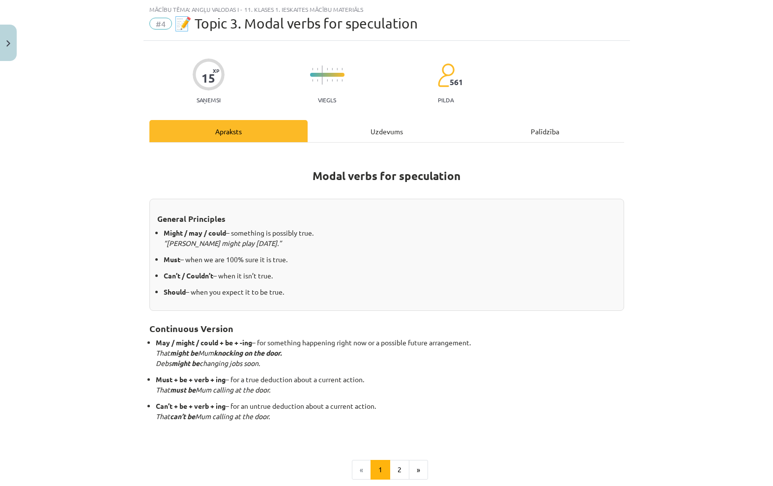
click at [412, 123] on div "Uzdevums" at bounding box center [387, 131] width 158 height 22
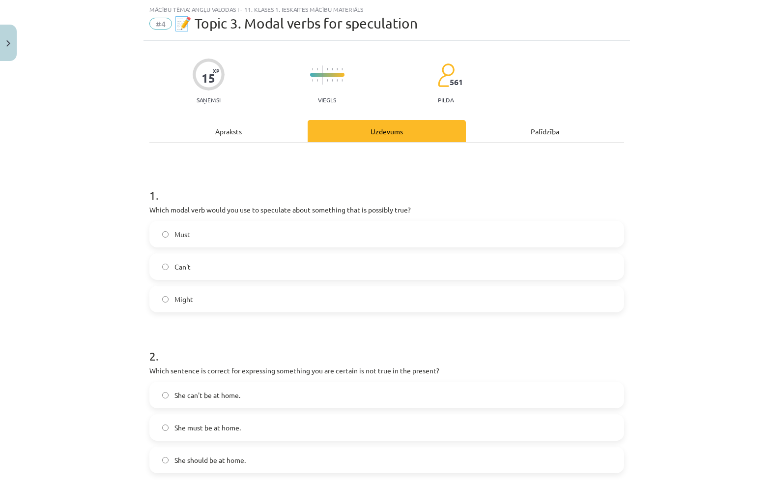
scroll to position [560, 0]
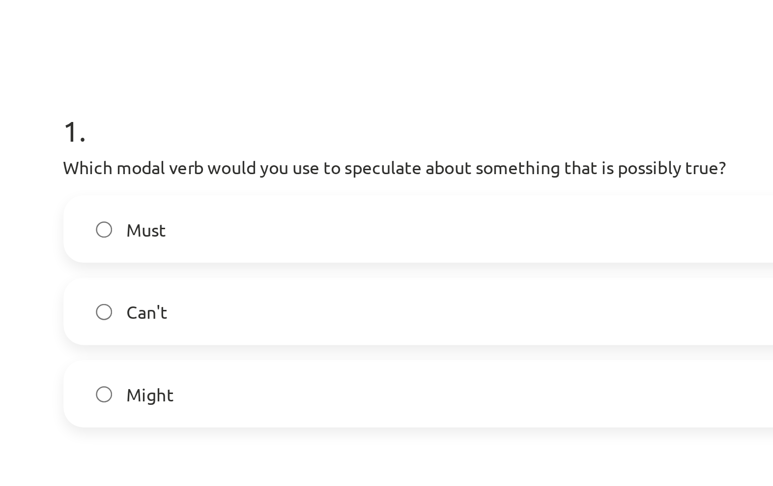
click at [191, 222] on label "Must" at bounding box center [386, 234] width 473 height 25
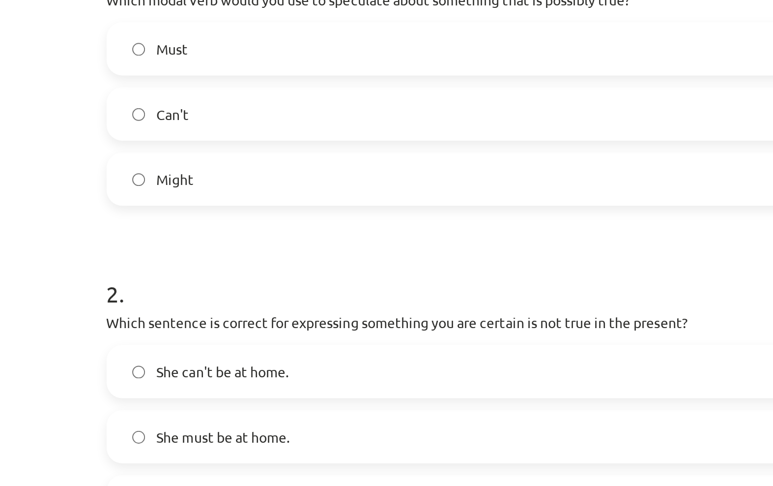
scroll to position [140, 0]
click at [215, 171] on label "Might" at bounding box center [386, 183] width 473 height 25
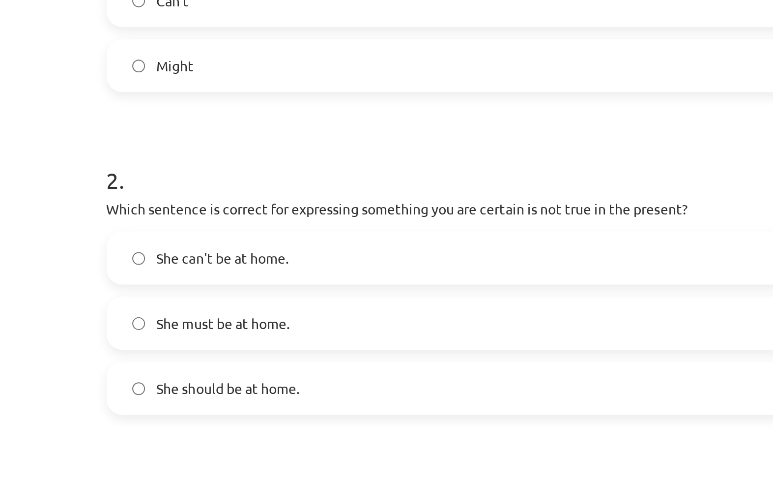
scroll to position [200, 0]
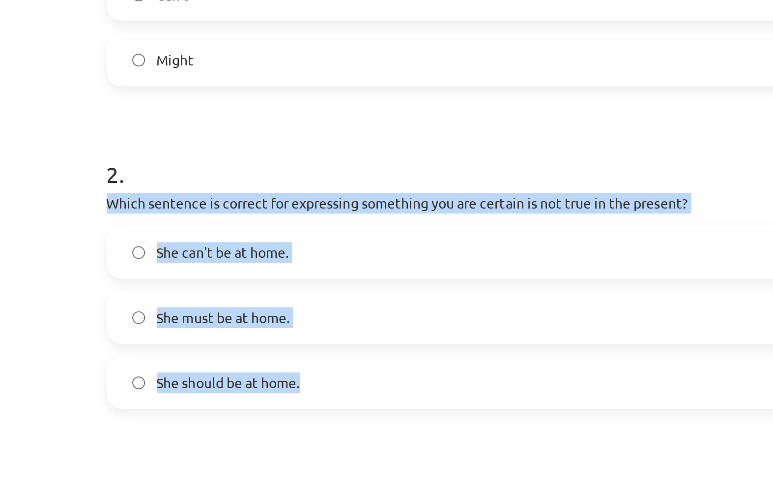
copy div "Which sentence is correct for expressing something you are certain is not true …"
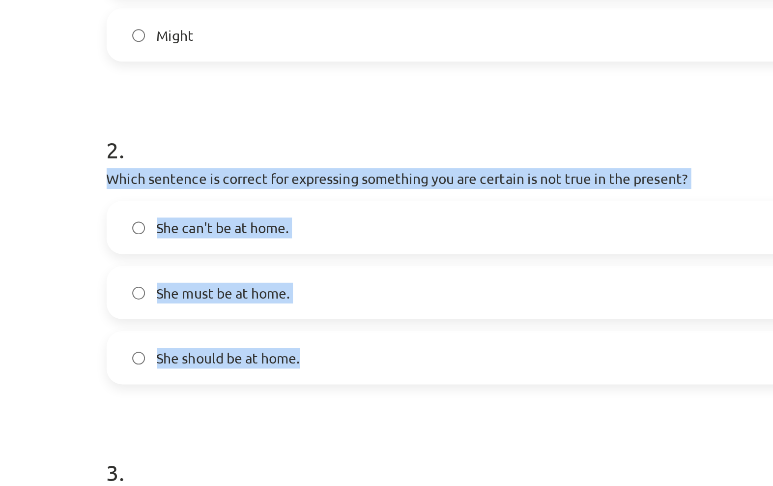
click at [211, 207] on label "She can't be at home." at bounding box center [386, 219] width 473 height 25
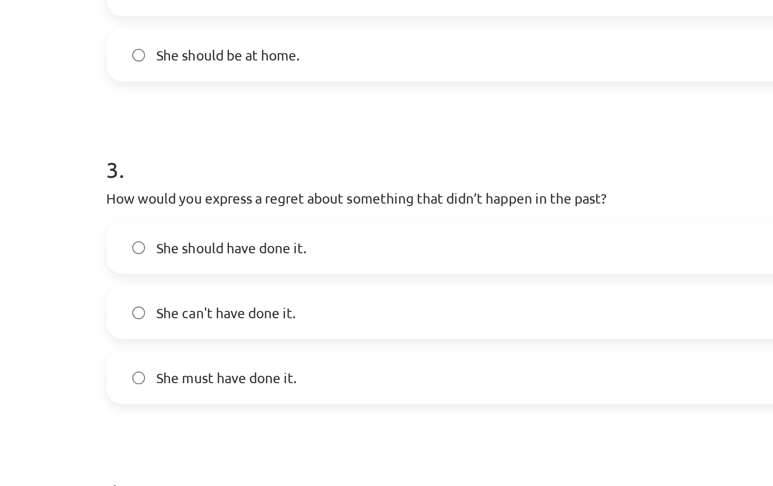
scroll to position [350, 0]
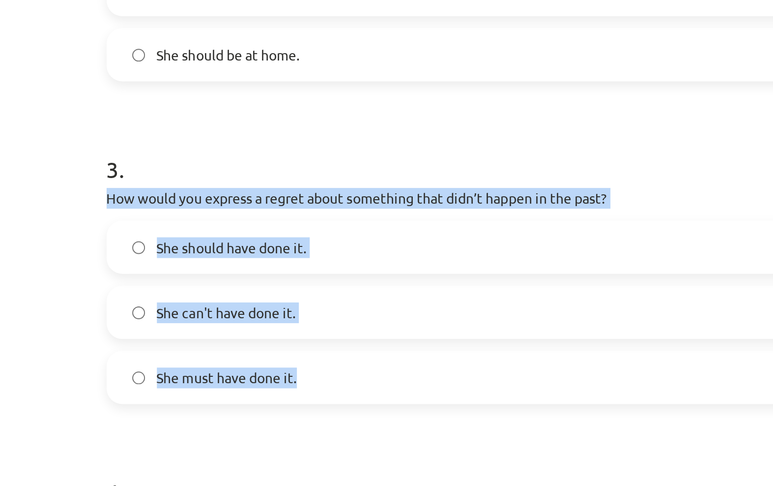
click at [210, 217] on label "She should have done it." at bounding box center [386, 229] width 473 height 25
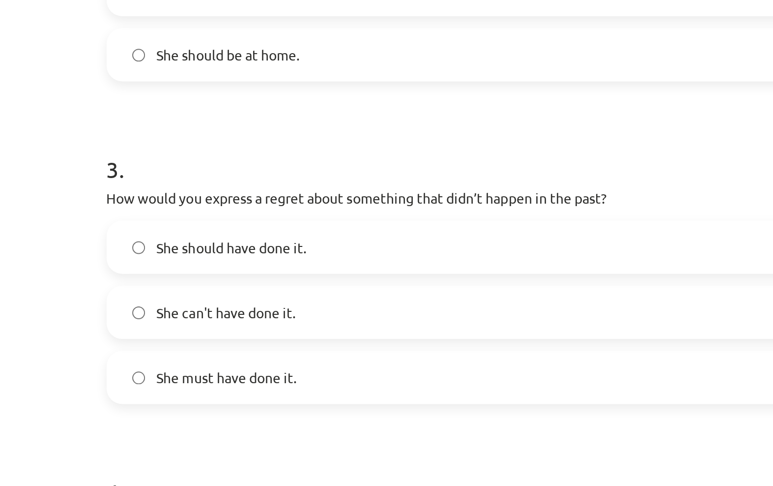
click at [189, 212] on form "1 . Which modal verb would you use to speculate about something that is possibl…" at bounding box center [386, 237] width 475 height 784
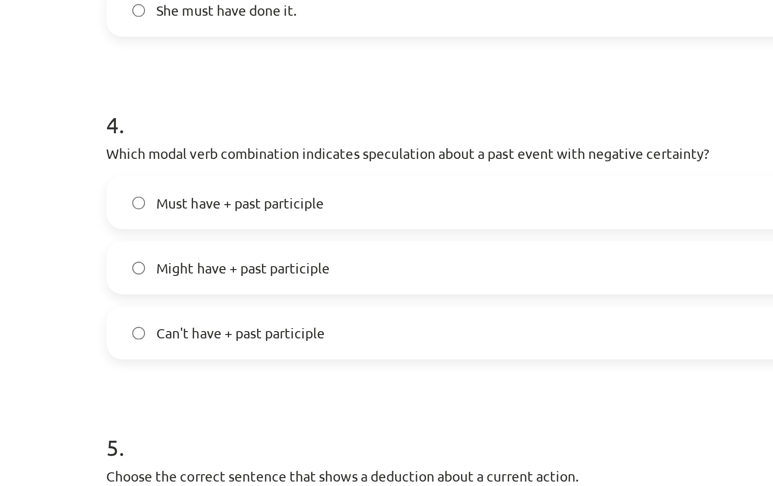
scroll to position [533, 0]
click at [250, 260] on label "Can't have + past participle" at bounding box center [386, 272] width 473 height 25
click at [248, 260] on label "Can't have + past participle" at bounding box center [386, 272] width 473 height 25
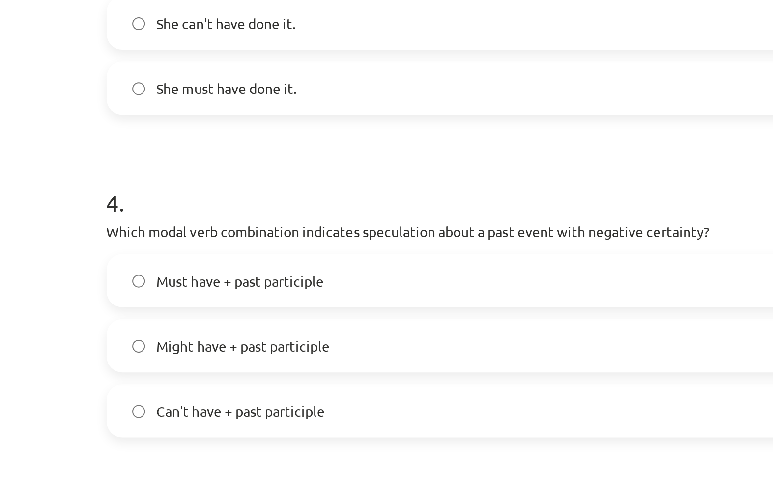
scroll to position [495, 0]
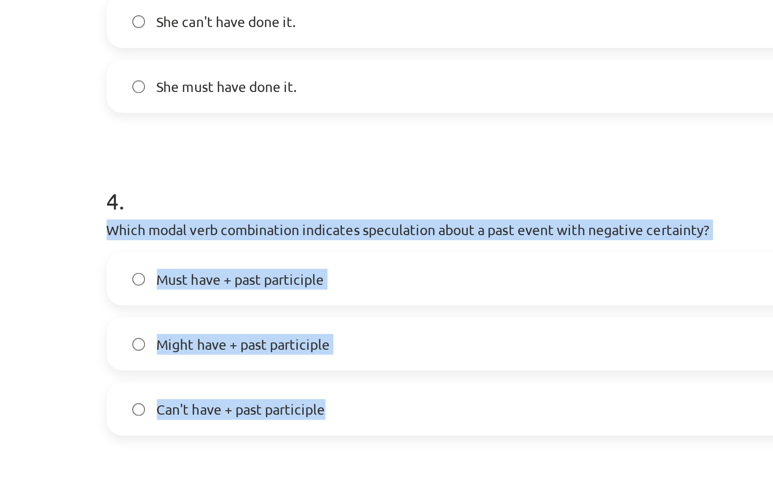
copy div "Which modal verb combination indicates speculation about a past event with nega…"
click at [243, 182] on h1 "4 ." at bounding box center [386, 197] width 475 height 30
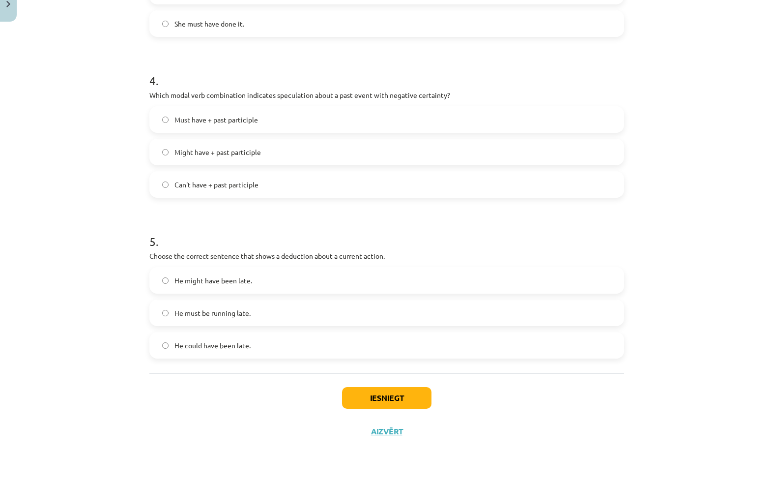
scroll to position [558, 0]
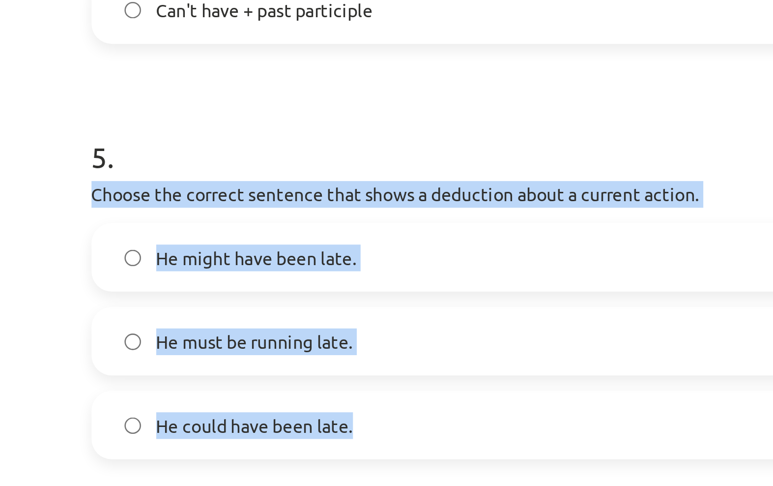
copy div "Choose the correct sentence that shows a deduction about a current action. He m…"
click at [200, 257] on h1 "5 ." at bounding box center [386, 272] width 475 height 30
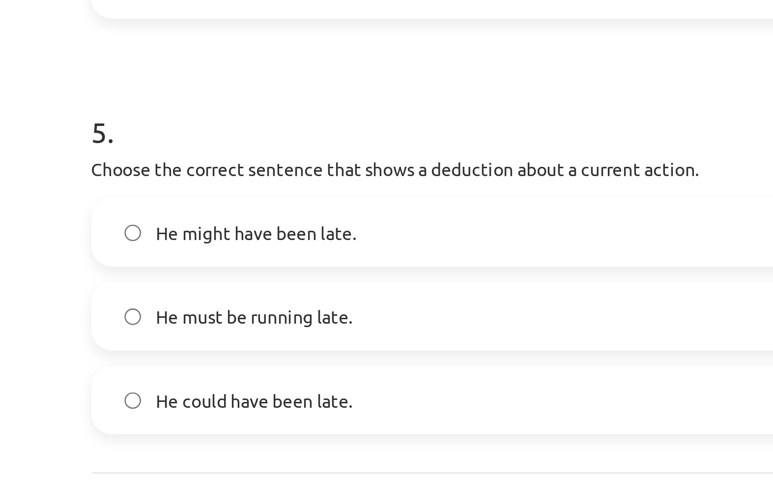
click at [173, 340] on label "He must be running late." at bounding box center [386, 352] width 473 height 25
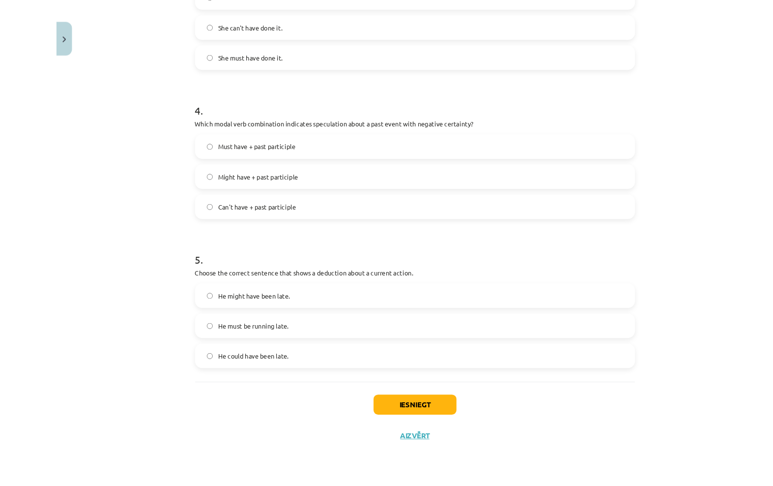
scroll to position [579, 0]
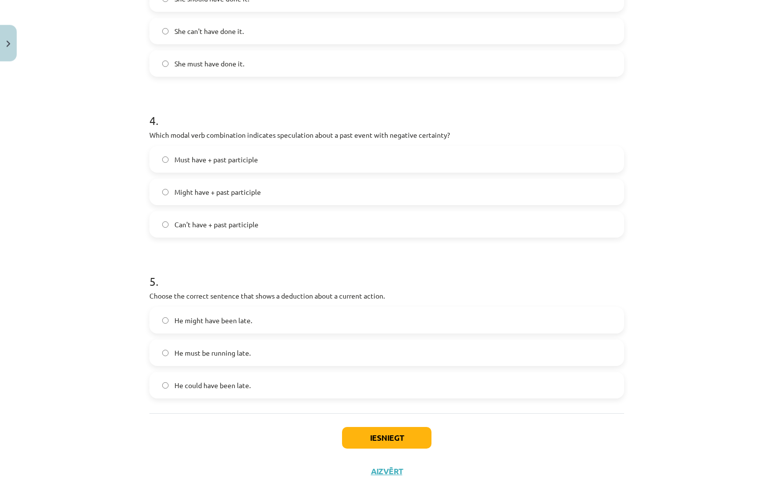
click at [410, 442] on button "Iesniegt" at bounding box center [386, 437] width 89 height 22
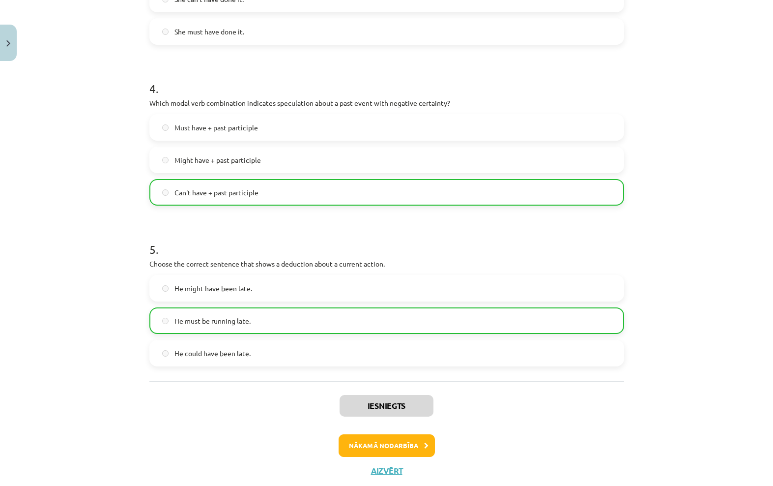
scroll to position [613, 0]
click at [5, 38] on button "Close" at bounding box center [8, 43] width 17 height 36
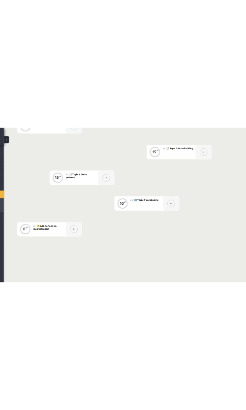
scroll to position [0, 0]
